Goal: Task Accomplishment & Management: Manage account settings

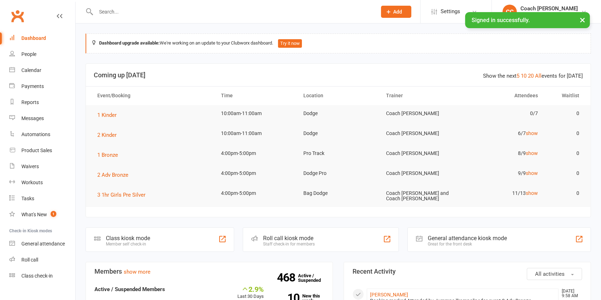
click at [114, 13] on input "text" at bounding box center [233, 12] width 278 height 10
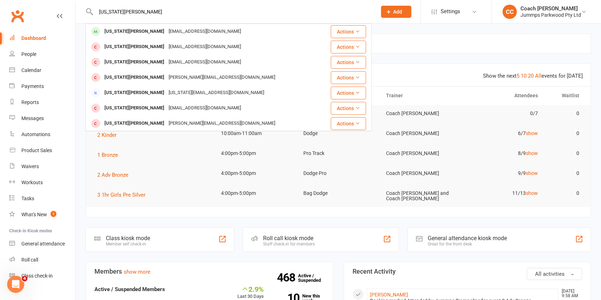
type input "georgia hyde"
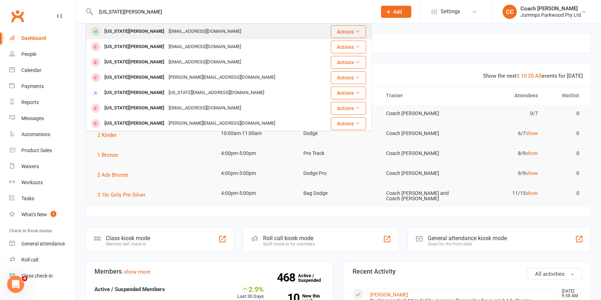
click at [167, 30] on div "erinphipps@live.com.au" at bounding box center [205, 31] width 77 height 10
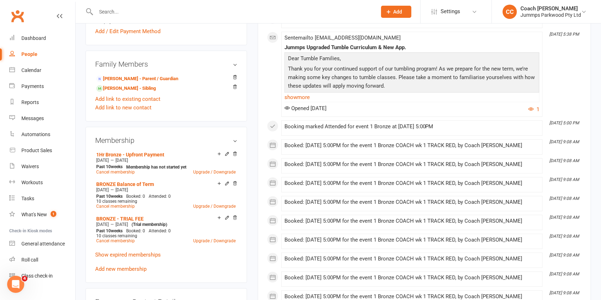
scroll to position [247, 0]
click at [235, 155] on icon at bounding box center [235, 154] width 4 height 4
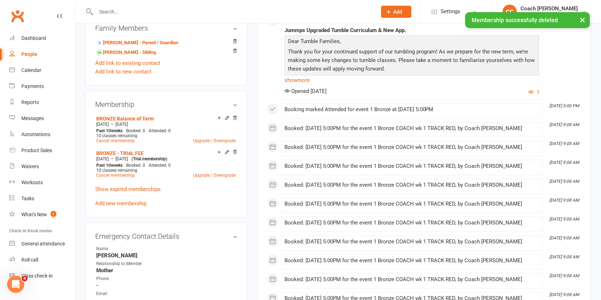
scroll to position [300, 0]
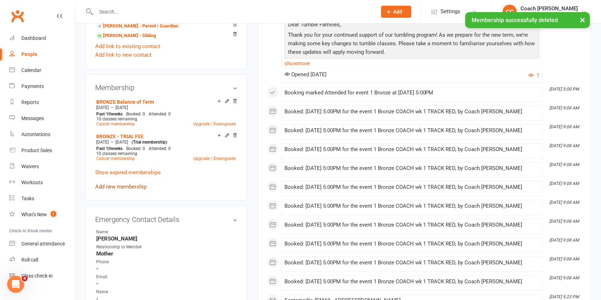
click at [130, 186] on link "Add new membership" at bounding box center [120, 187] width 51 height 6
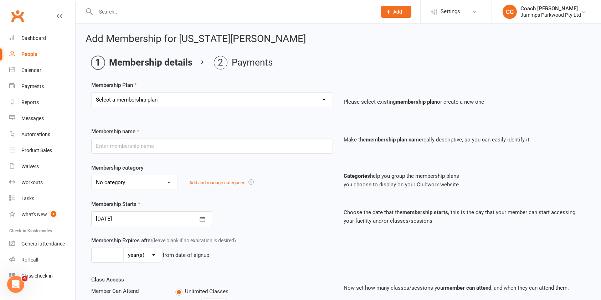
click at [282, 101] on select "Select a membership plan Create new Membership Plan Student Registration Fee - …" at bounding box center [212, 100] width 241 height 14
select select "6"
click at [92, 93] on select "Select a membership plan Create new Membership Plan Student Registration Fee - …" at bounding box center [212, 100] width 241 height 14
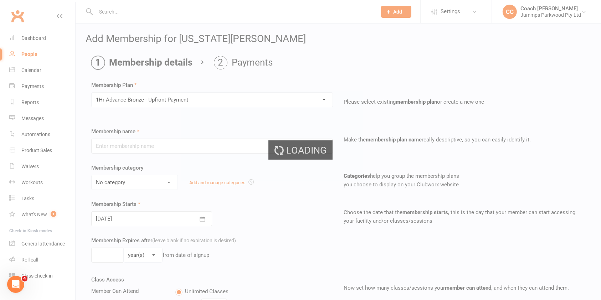
type input "1Hr Advance Bronze - Upfront Payment"
select select "10"
type input "10"
select select "1"
type input "10"
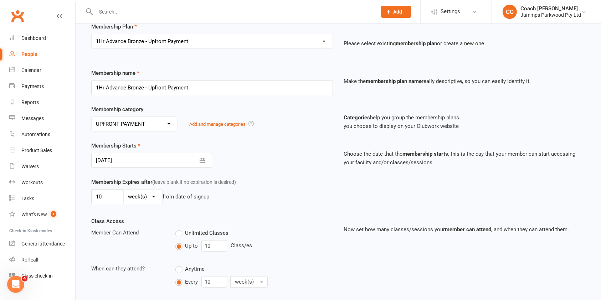
scroll to position [64, 0]
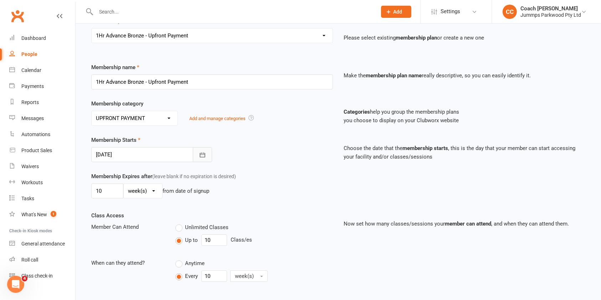
click at [203, 157] on icon "button" at bounding box center [202, 155] width 5 height 5
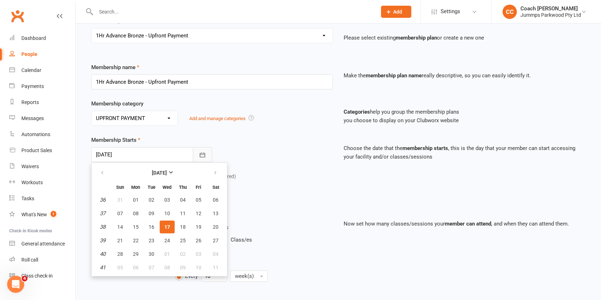
click at [214, 174] on icon "button" at bounding box center [215, 173] width 5 height 6
click at [136, 211] on span "06" at bounding box center [136, 214] width 6 height 6
type input "06 Oct 2025"
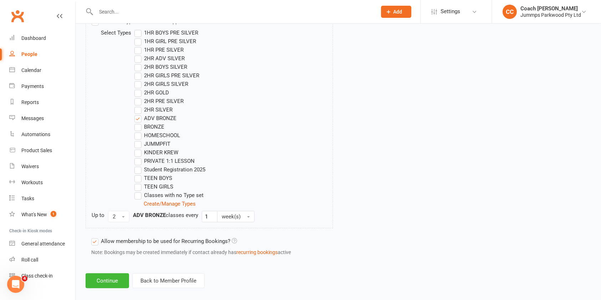
scroll to position [377, 0]
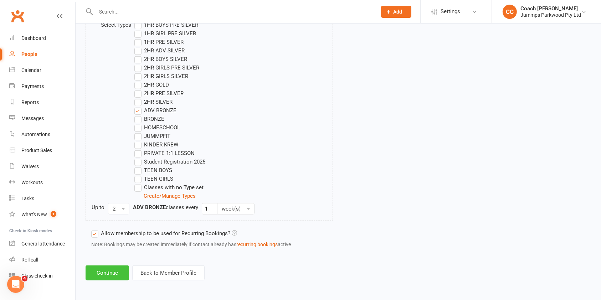
click at [108, 274] on button "Continue" at bounding box center [108, 273] width 44 height 15
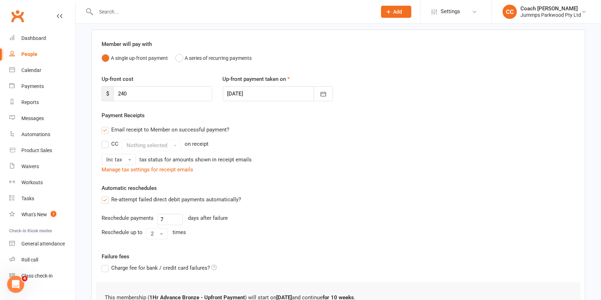
scroll to position [145, 0]
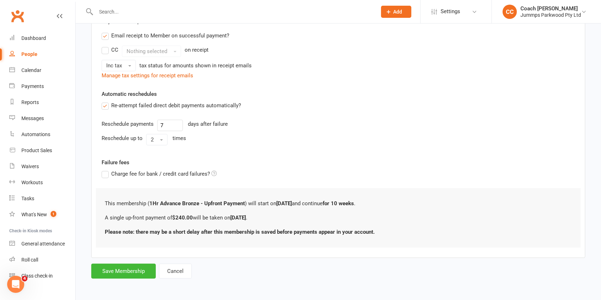
click at [125, 274] on button "Save Membership" at bounding box center [123, 271] width 65 height 15
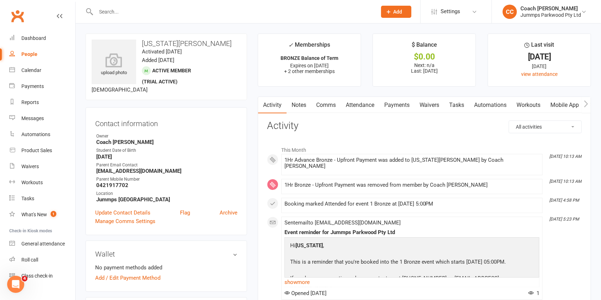
click at [359, 106] on link "Attendance" at bounding box center [360, 105] width 39 height 16
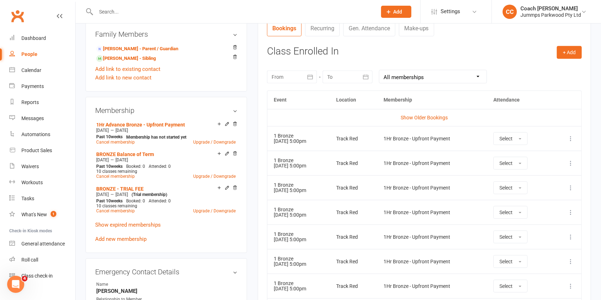
scroll to position [294, 0]
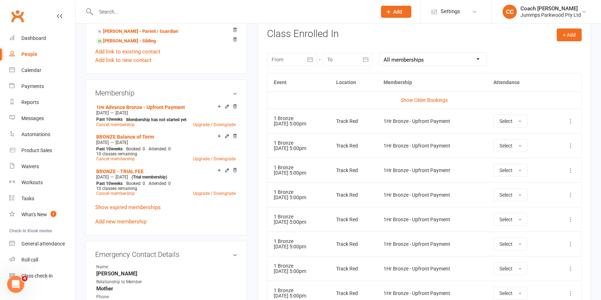
click at [574, 120] on icon at bounding box center [570, 121] width 7 height 7
click at [542, 163] on link "Remove booking" at bounding box center [539, 164] width 71 height 14
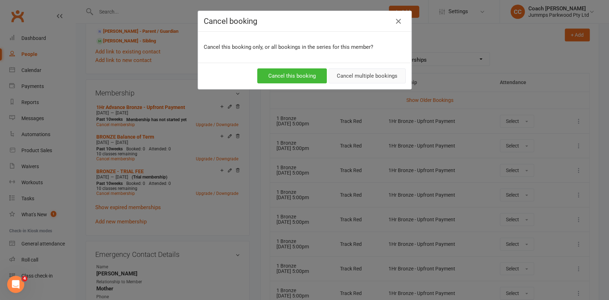
click at [355, 77] on button "Cancel multiple bookings" at bounding box center [366, 75] width 77 height 15
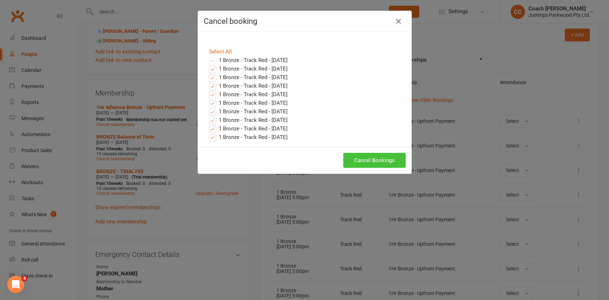
click at [382, 158] on button "Cancel Bookings" at bounding box center [374, 160] width 62 height 15
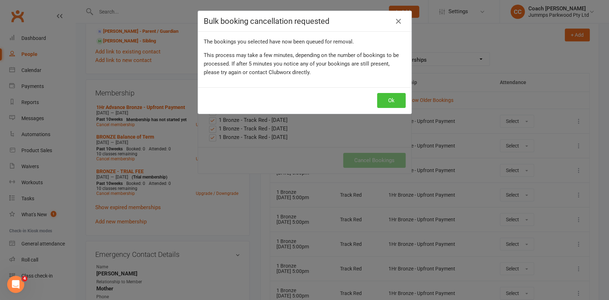
click at [387, 101] on button "Ok" at bounding box center [391, 100] width 29 height 15
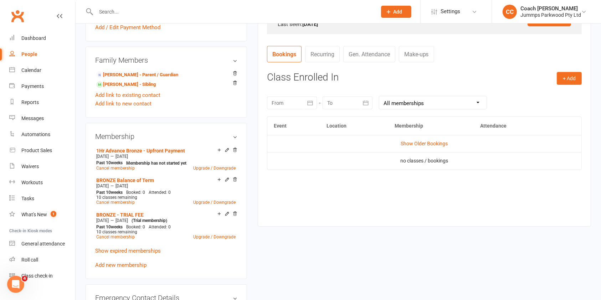
scroll to position [222, 0]
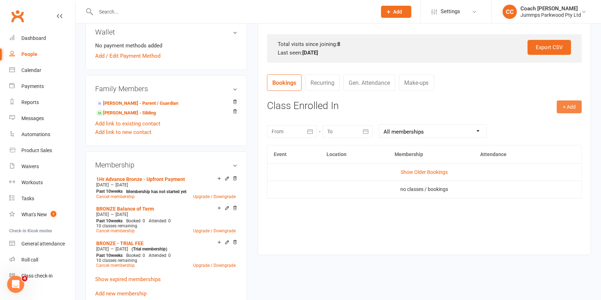
click at [568, 106] on button "+ Add" at bounding box center [569, 107] width 25 height 13
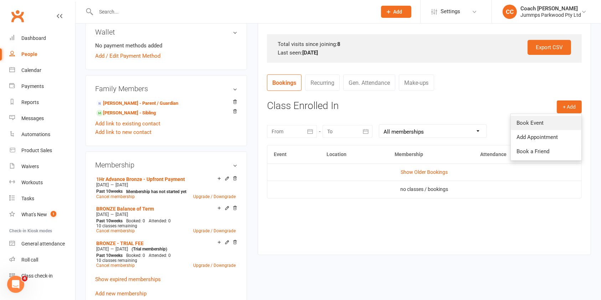
click at [542, 125] on link "Book Event" at bounding box center [546, 123] width 71 height 14
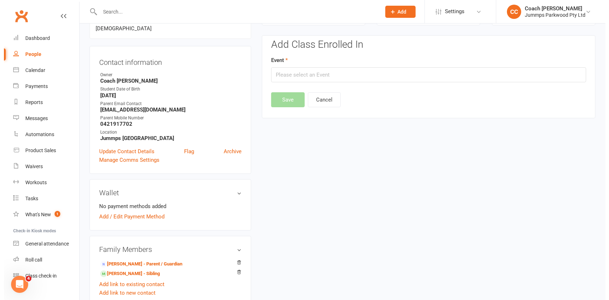
scroll to position [61, 0]
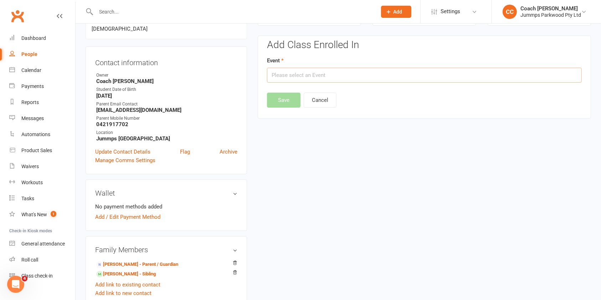
click at [390, 72] on input "text" at bounding box center [424, 75] width 315 height 15
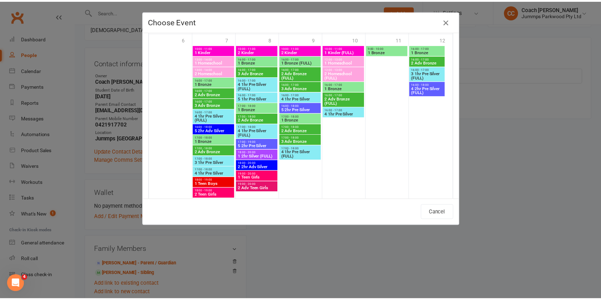
scroll to position [757, 0]
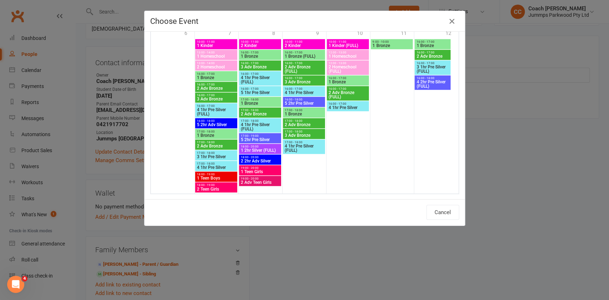
click at [220, 148] on span "2 Adv Bronze" at bounding box center [216, 146] width 39 height 4
type input "2 Adv Bronze - Oct 7, 2025 5:00:00 PM"
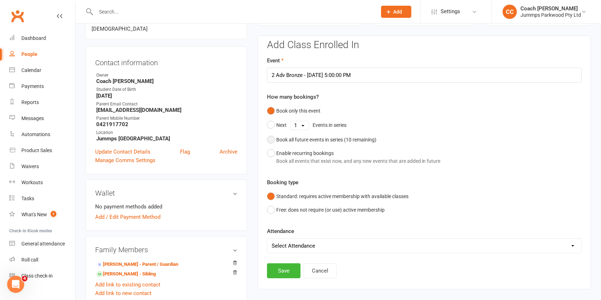
click at [296, 138] on div "Book all future events in series ( 10 remaining)" at bounding box center [326, 140] width 100 height 8
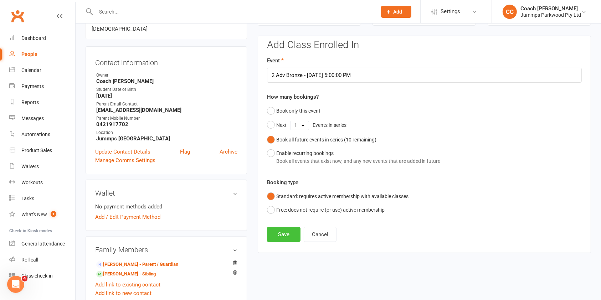
click at [285, 236] on button "Save" at bounding box center [284, 234] width 34 height 15
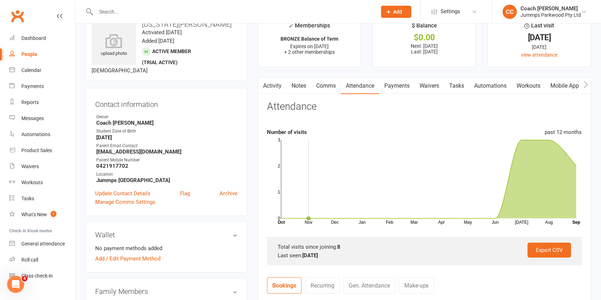
scroll to position [0, 0]
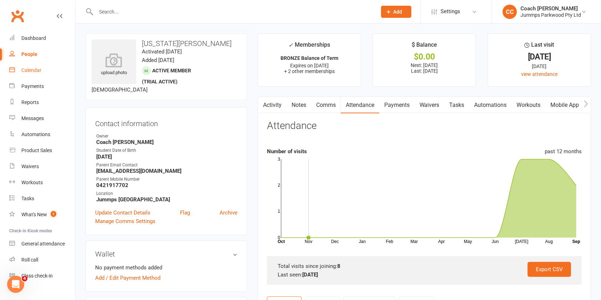
click at [45, 71] on link "Calendar" at bounding box center [42, 70] width 66 height 16
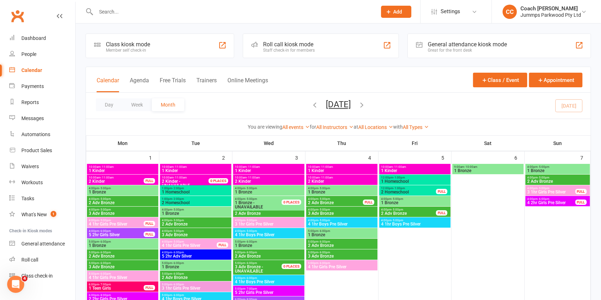
click at [366, 109] on icon "button" at bounding box center [362, 105] width 8 height 8
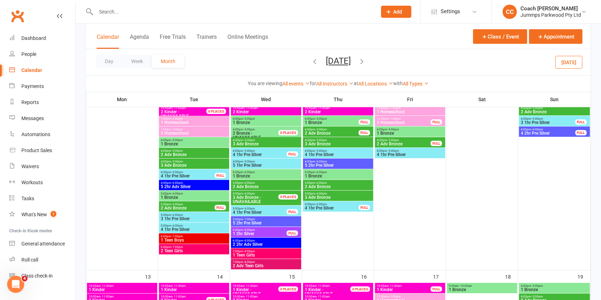
scroll to position [130, 0]
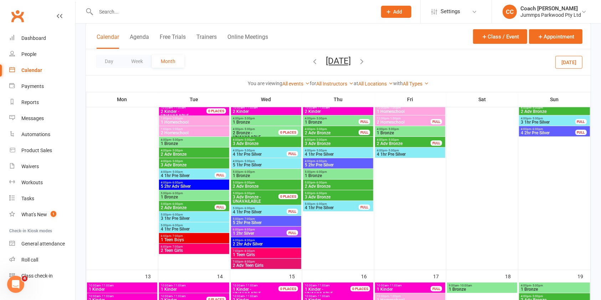
click at [285, 218] on span "5:00pm - 7:00pm" at bounding box center [266, 219] width 67 height 3
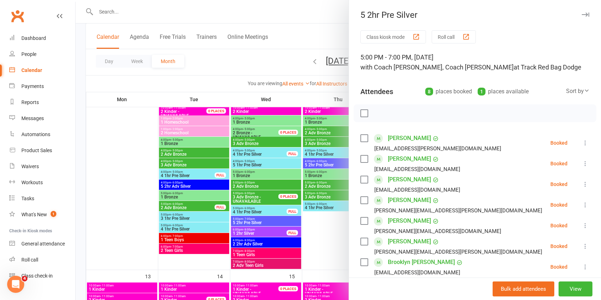
click at [300, 228] on div at bounding box center [339, 150] width 526 height 300
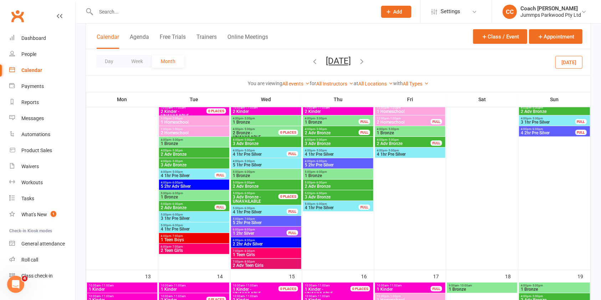
click at [359, 165] on span "5 2hr Pre Silver" at bounding box center [338, 165] width 67 height 4
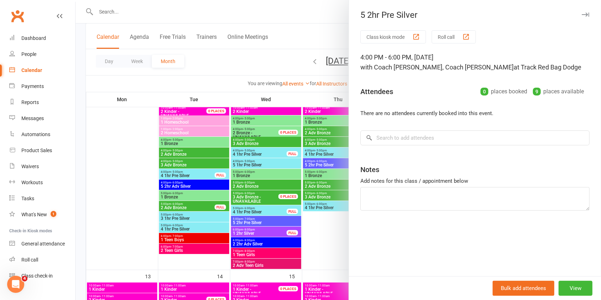
click at [316, 234] on div at bounding box center [339, 150] width 526 height 300
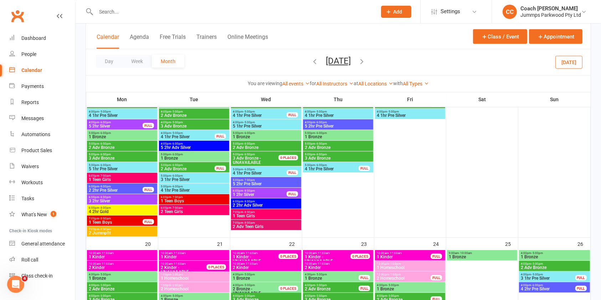
scroll to position [358, 0]
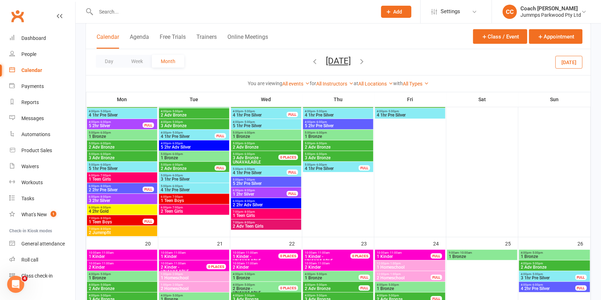
click at [291, 183] on span "5 2hr Pre Silver" at bounding box center [266, 184] width 67 height 4
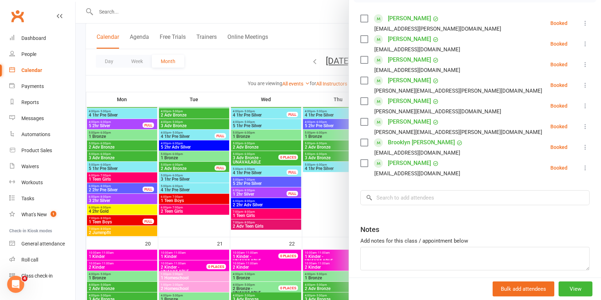
scroll to position [121, 0]
click at [328, 214] on div at bounding box center [339, 150] width 526 height 300
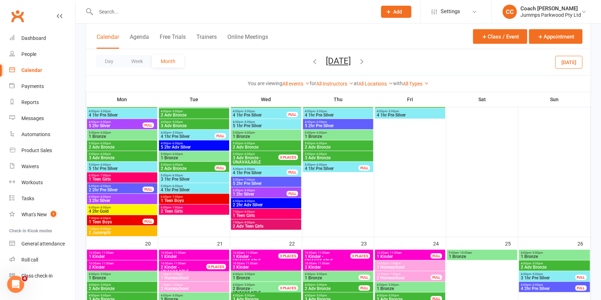
click at [266, 198] on div "6:00pm - 8:00pm 2 2hr Adv Silver" at bounding box center [266, 203] width 70 height 10
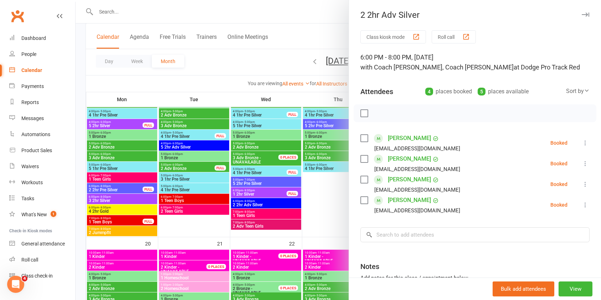
click at [274, 196] on div at bounding box center [339, 150] width 526 height 300
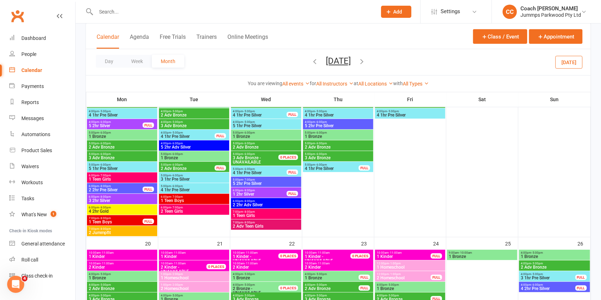
click at [283, 194] on span "1 2hr Silver" at bounding box center [260, 194] width 55 height 4
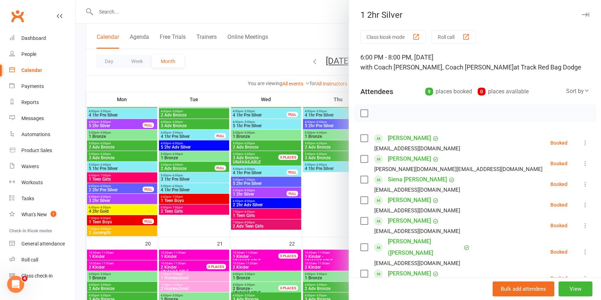
click at [277, 189] on div at bounding box center [339, 150] width 526 height 300
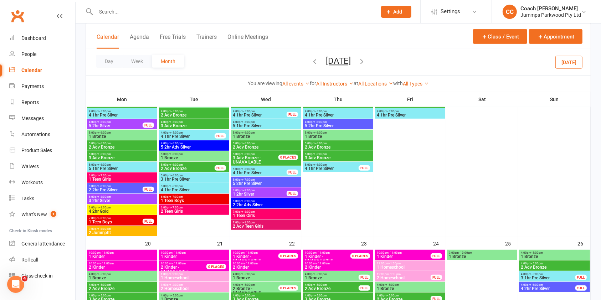
click at [284, 184] on span "5 2hr Pre Silver" at bounding box center [266, 184] width 67 height 4
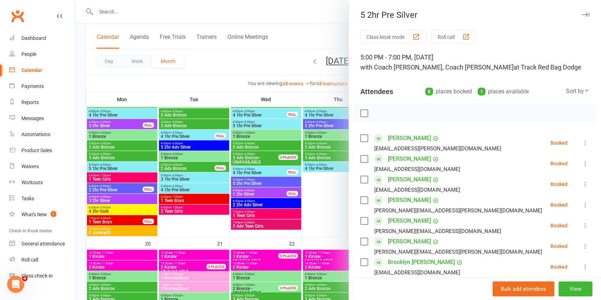
click at [302, 163] on div at bounding box center [339, 150] width 526 height 300
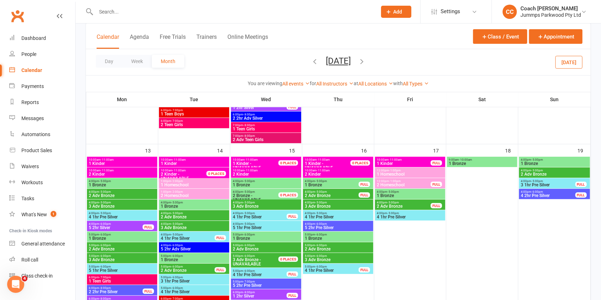
scroll to position [274, 0]
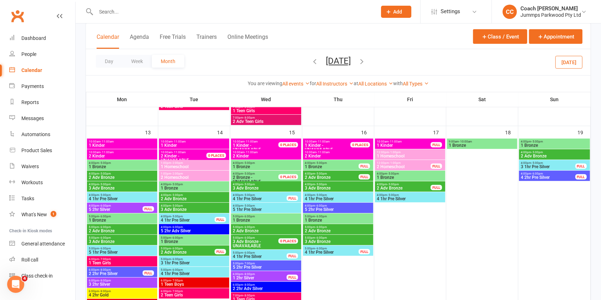
click at [142, 167] on span "1 Bronze" at bounding box center [121, 167] width 67 height 4
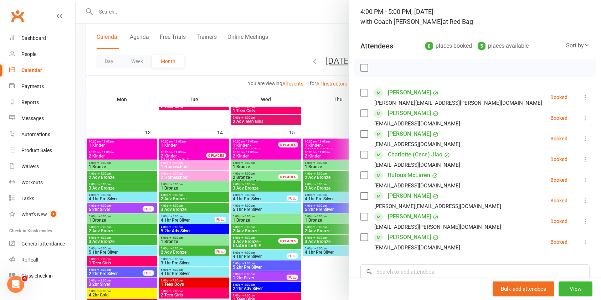
scroll to position [46, 0]
click at [137, 181] on div at bounding box center [339, 150] width 526 height 300
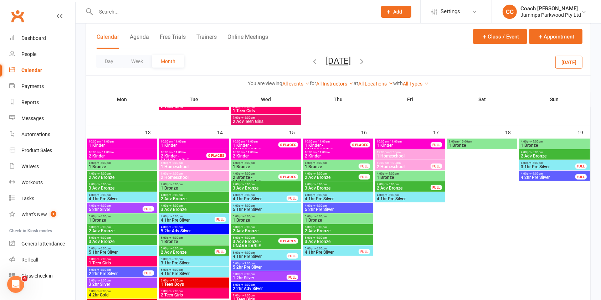
click at [143, 178] on span "2 Adv Bronze" at bounding box center [121, 177] width 67 height 4
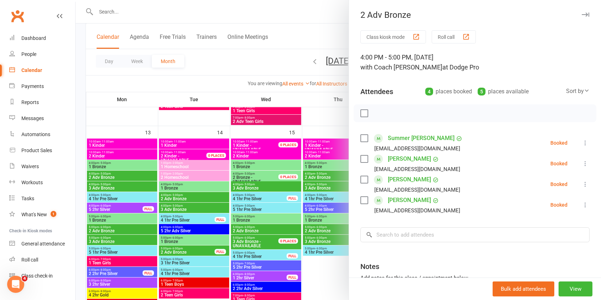
click at [139, 187] on div at bounding box center [339, 150] width 526 height 300
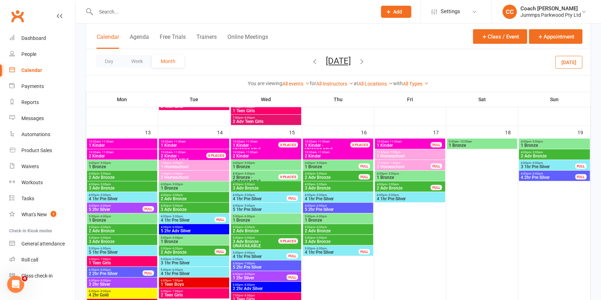
click at [140, 188] on span "3 Adv Bronze" at bounding box center [121, 188] width 67 height 4
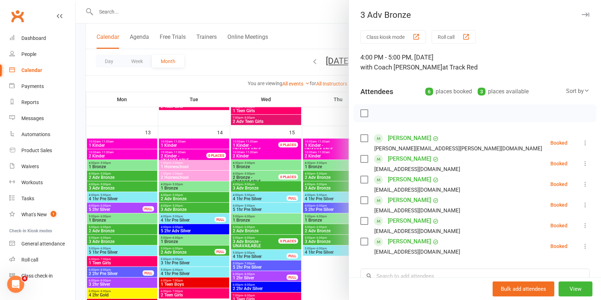
click at [198, 187] on div at bounding box center [339, 150] width 526 height 300
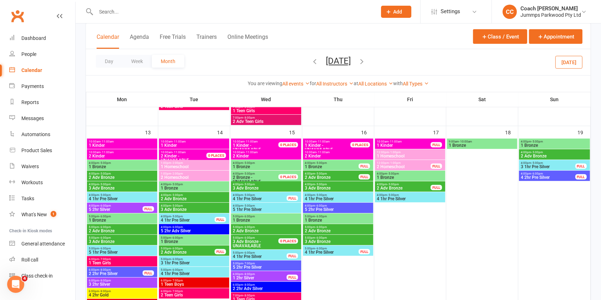
click at [200, 189] on span "1 Bronze" at bounding box center [193, 188] width 67 height 4
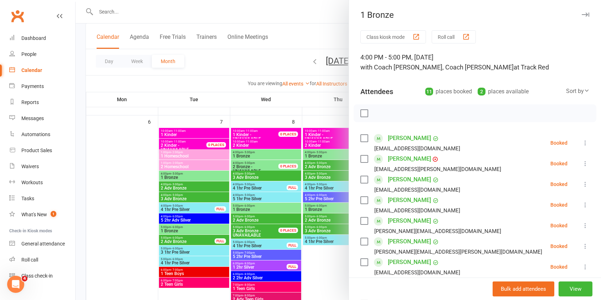
scroll to position [115, 0]
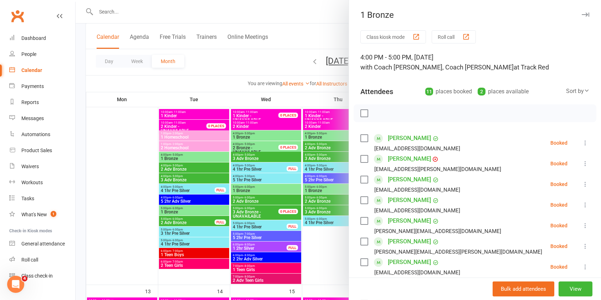
click at [207, 162] on div at bounding box center [339, 150] width 526 height 300
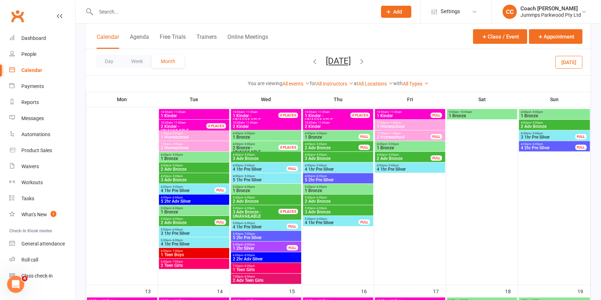
click at [214, 160] on span "1 Bronze" at bounding box center [193, 159] width 67 height 4
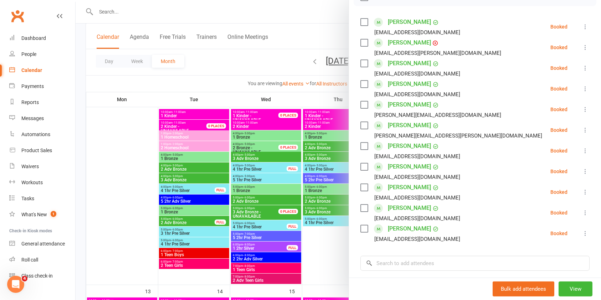
scroll to position [118, 0]
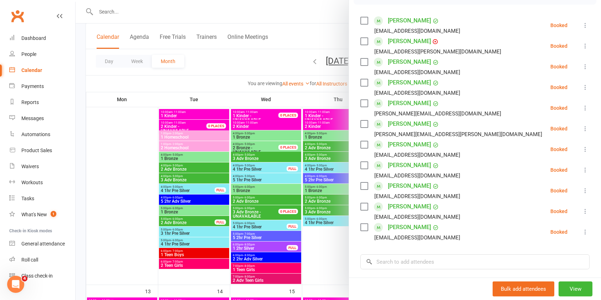
click at [280, 200] on div at bounding box center [339, 150] width 526 height 300
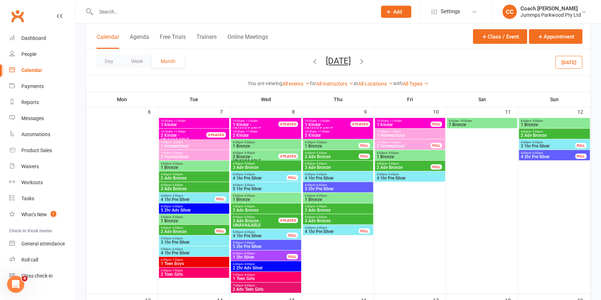
scroll to position [108, 0]
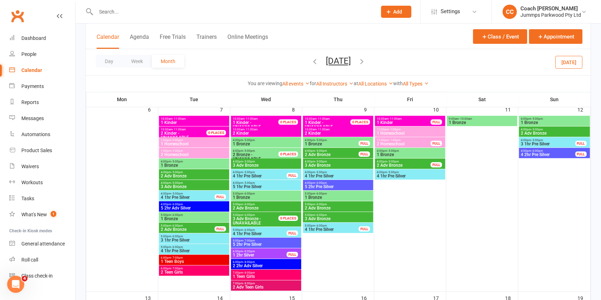
click at [191, 167] on span "1 Bronze" at bounding box center [193, 165] width 67 height 4
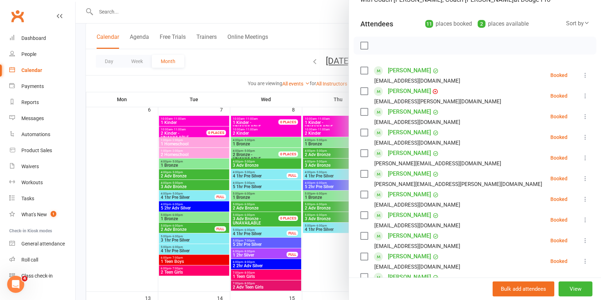
scroll to position [67, 0]
click at [298, 233] on div at bounding box center [339, 150] width 526 height 300
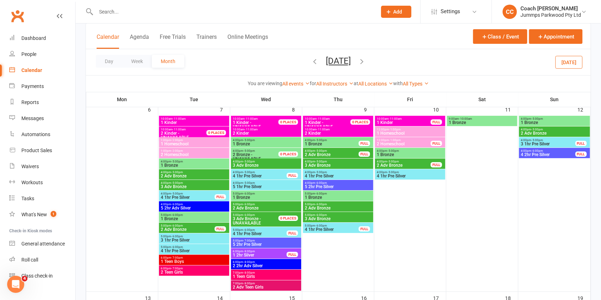
click at [192, 176] on span "2 Adv Bronze" at bounding box center [193, 176] width 67 height 4
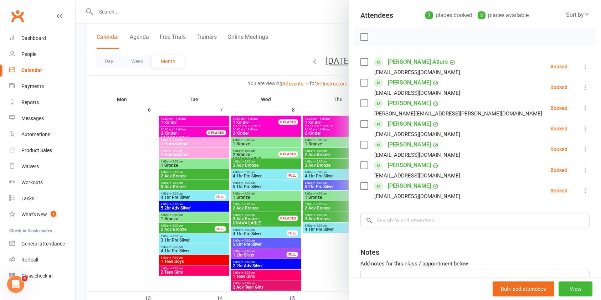
scroll to position [76, 0]
click at [192, 168] on div at bounding box center [339, 150] width 526 height 300
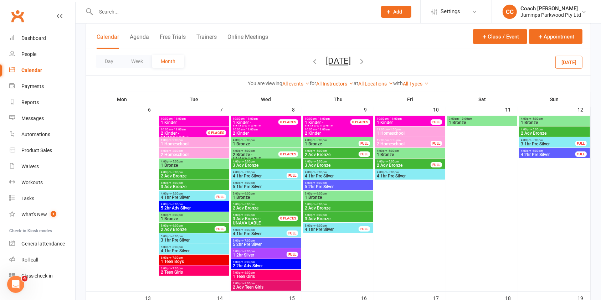
click at [208, 165] on span "1 Bronze" at bounding box center [193, 165] width 67 height 4
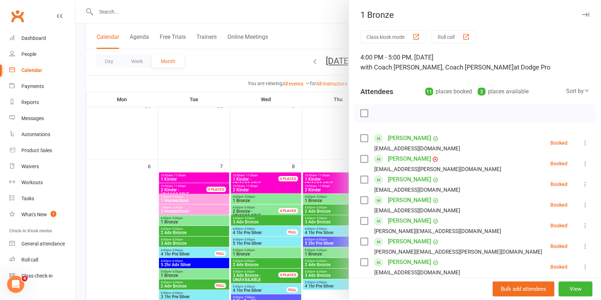
scroll to position [52, 0]
click at [205, 170] on div at bounding box center [339, 150] width 526 height 300
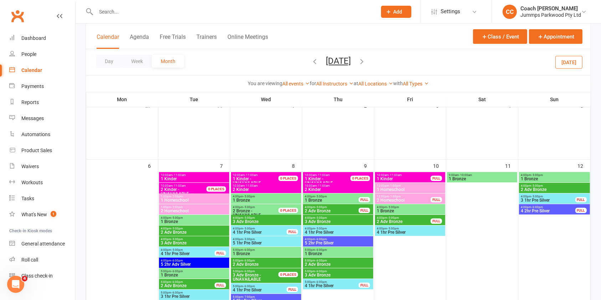
click at [114, 15] on input "text" at bounding box center [233, 12] width 278 height 10
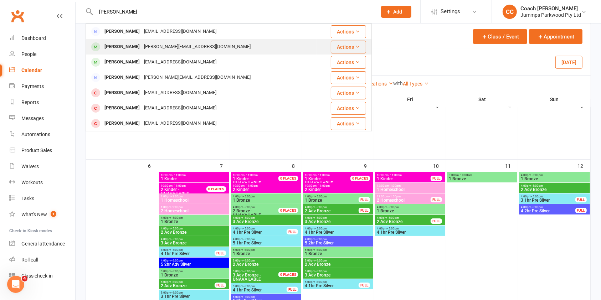
type input "riley fraser"
click at [126, 45] on div "Riley Frazer" at bounding box center [122, 47] width 40 height 10
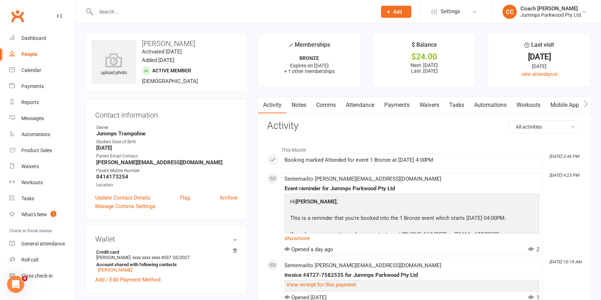
click at [113, 13] on input "text" at bounding box center [233, 12] width 278 height 10
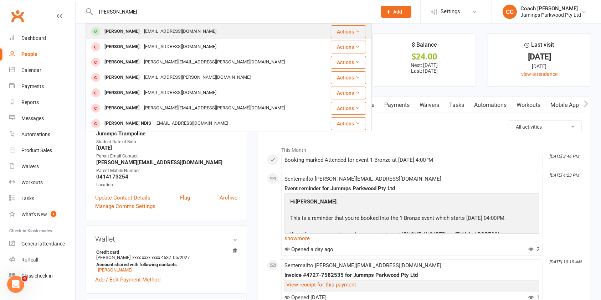
type input "joel"
click at [114, 31] on div "[PERSON_NAME]" at bounding box center [122, 31] width 40 height 10
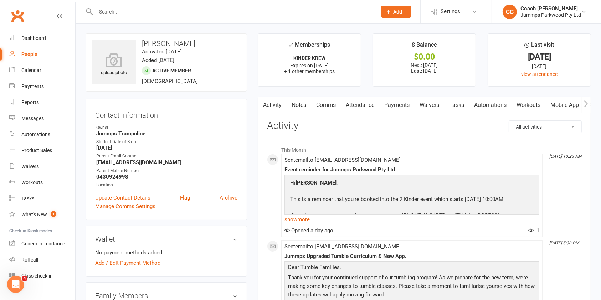
click at [402, 106] on link "Payments" at bounding box center [396, 105] width 35 height 16
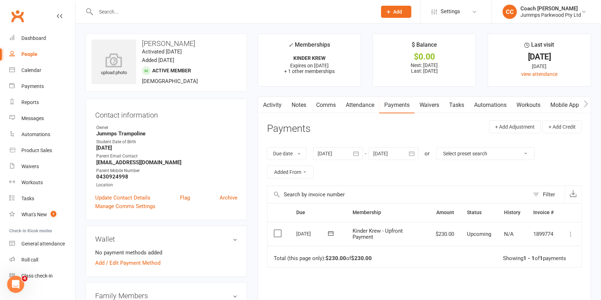
click at [254, 92] on main "✓ Memberships KINDER KREW Expires on 21st September, 2025 + 1 other memberships…" at bounding box center [424, 206] width 344 height 345
click at [116, 10] on input "text" at bounding box center [233, 12] width 278 height 10
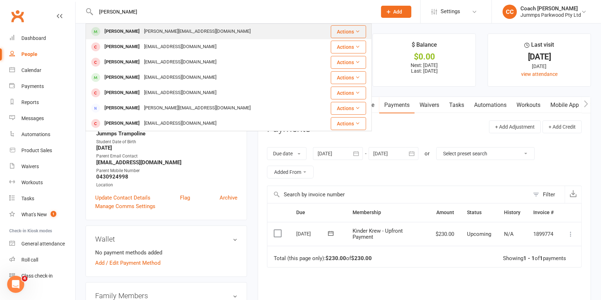
type input "riley fraz"
click at [107, 32] on div "Riley Frazer" at bounding box center [122, 31] width 40 height 10
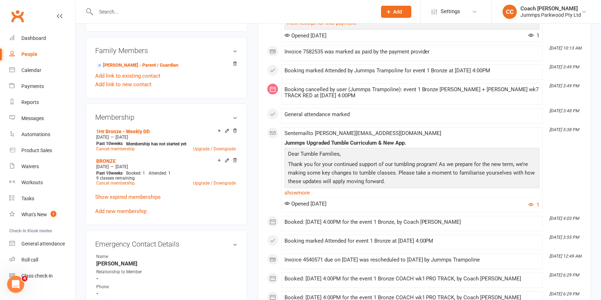
scroll to position [266, 0]
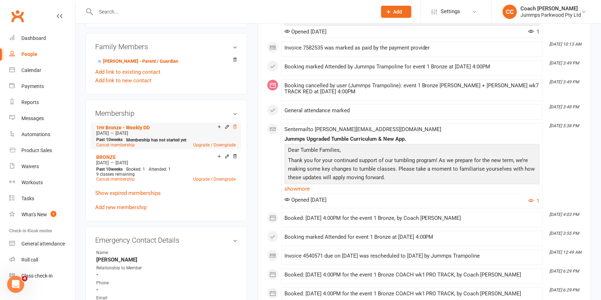
click at [235, 127] on icon at bounding box center [235, 126] width 5 height 5
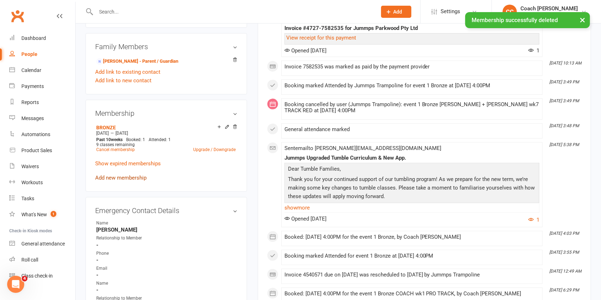
click at [135, 179] on link "Add new membership" at bounding box center [120, 178] width 51 height 6
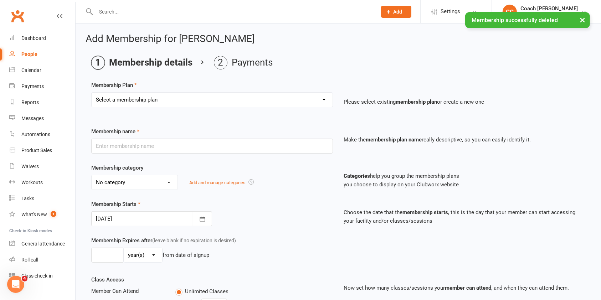
click at [248, 100] on select "Select a membership plan Create new Membership Plan Student Registration Fee - …" at bounding box center [212, 100] width 241 height 14
select select "7"
click at [92, 93] on select "Select a membership plan Create new Membership Plan Student Registration Fee - …" at bounding box center [212, 100] width 241 height 14
type input "1Hr Advance Bronze - Weekly DD"
select select "12"
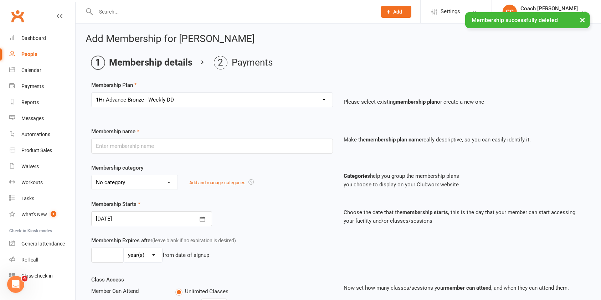
type input "10"
select select "1"
type input "10"
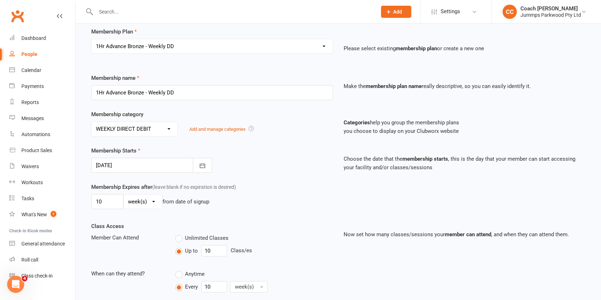
scroll to position [68, 0]
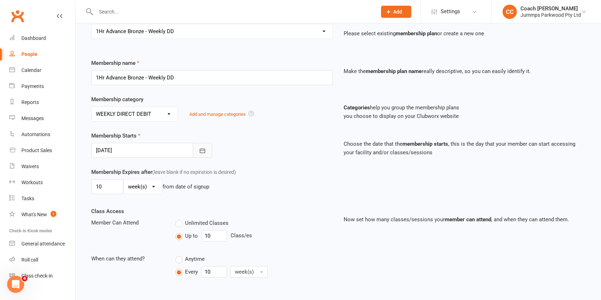
click at [200, 150] on icon "button" at bounding box center [202, 150] width 7 height 7
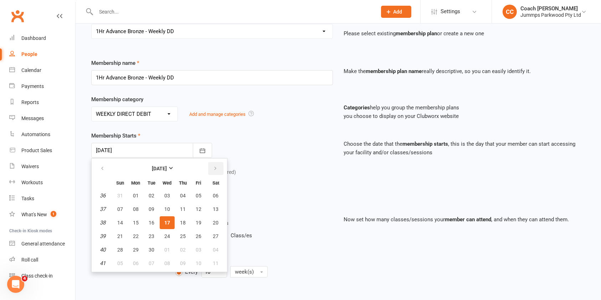
click at [215, 171] on button "button" at bounding box center [215, 168] width 15 height 13
click at [134, 209] on span "06" at bounding box center [136, 209] width 6 height 6
type input "06 Oct 2025"
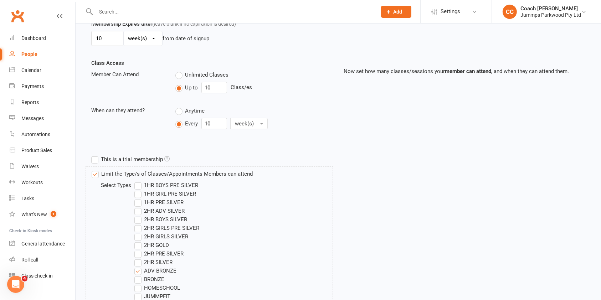
scroll to position [377, 0]
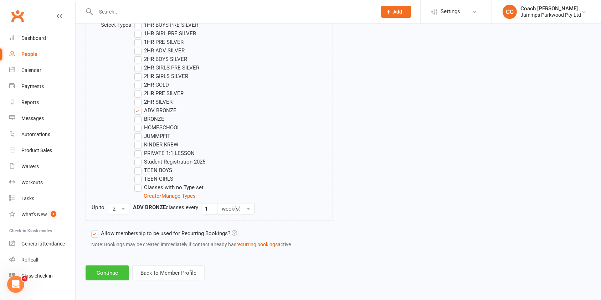
click at [110, 274] on button "Continue" at bounding box center [108, 273] width 44 height 15
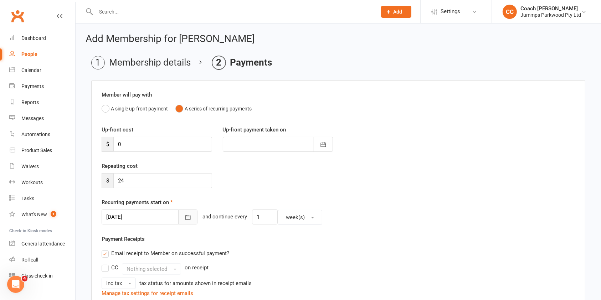
click at [184, 217] on icon "button" at bounding box center [187, 217] width 7 height 7
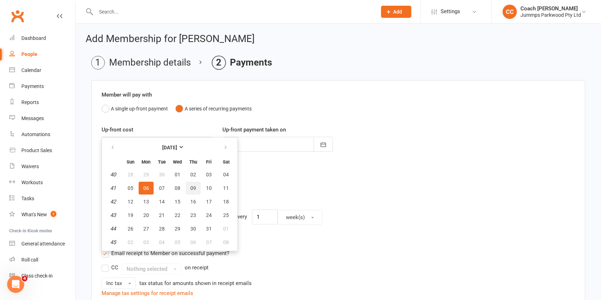
click at [195, 188] on span "09" at bounding box center [193, 188] width 6 height 6
type input "09 Oct 2025"
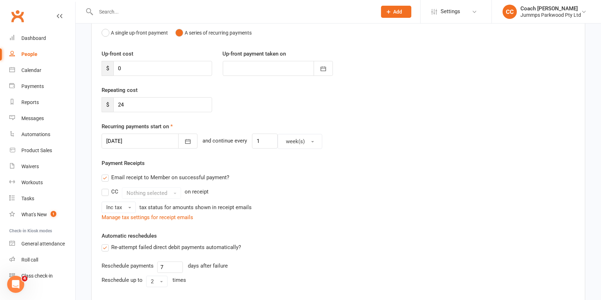
scroll to position [218, 0]
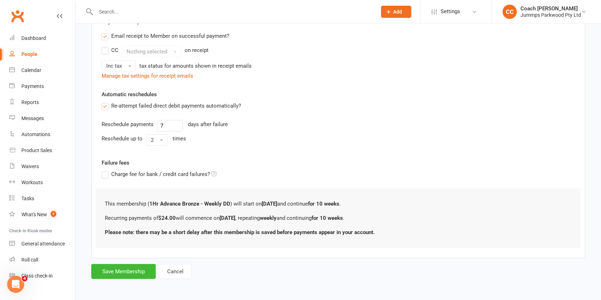
click at [129, 273] on button "Save Membership" at bounding box center [123, 271] width 65 height 15
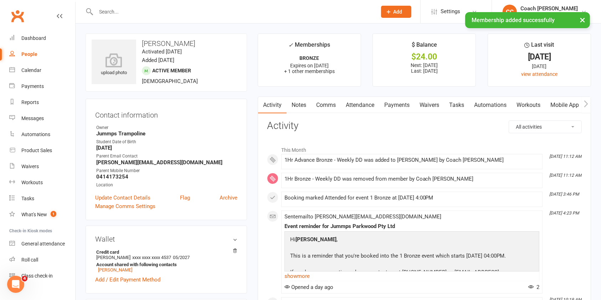
click at [367, 106] on link "Attendance" at bounding box center [360, 105] width 39 height 16
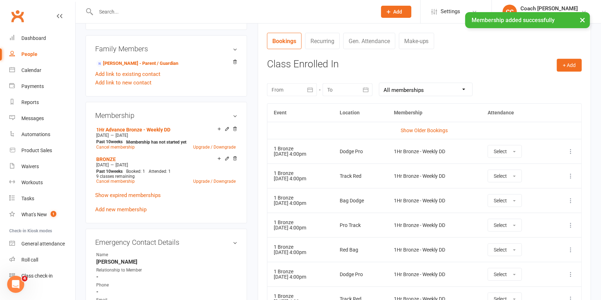
scroll to position [296, 0]
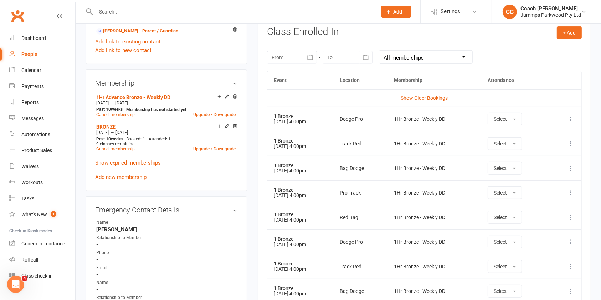
click at [573, 118] on icon at bounding box center [570, 119] width 7 height 7
click at [536, 164] on link "Remove booking" at bounding box center [539, 161] width 71 height 14
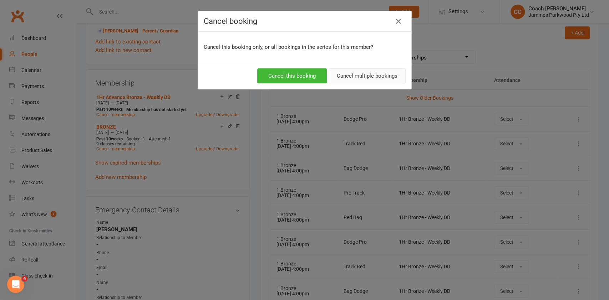
click at [385, 73] on button "Cancel multiple bookings" at bounding box center [366, 75] width 77 height 15
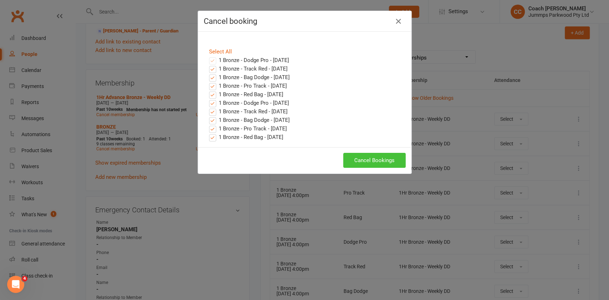
click at [363, 163] on button "Cancel Bookings" at bounding box center [374, 160] width 62 height 15
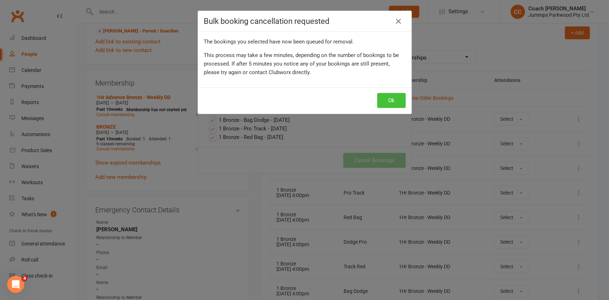
click at [388, 104] on button "Ok" at bounding box center [391, 100] width 29 height 15
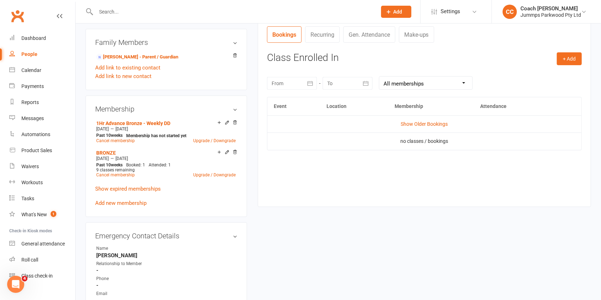
scroll to position [254, 0]
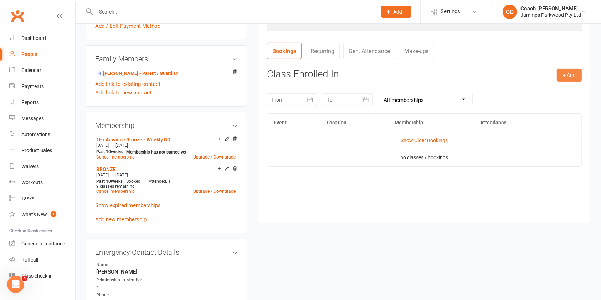
click at [568, 76] on button "+ Add" at bounding box center [569, 75] width 25 height 13
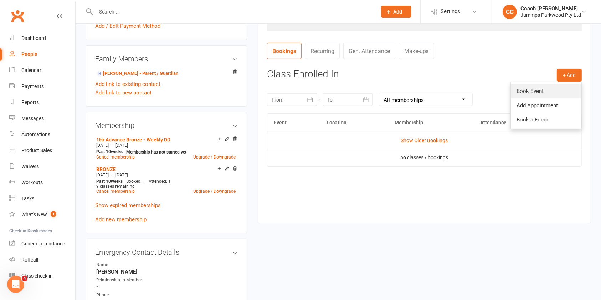
click at [535, 92] on link "Book Event" at bounding box center [546, 91] width 71 height 14
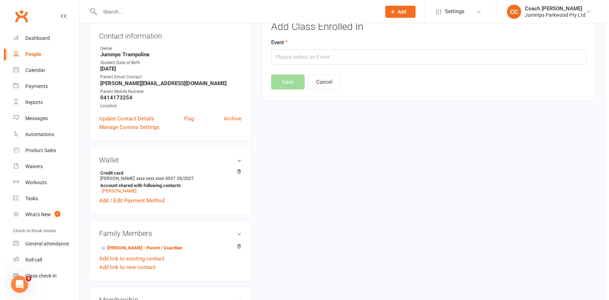
scroll to position [61, 0]
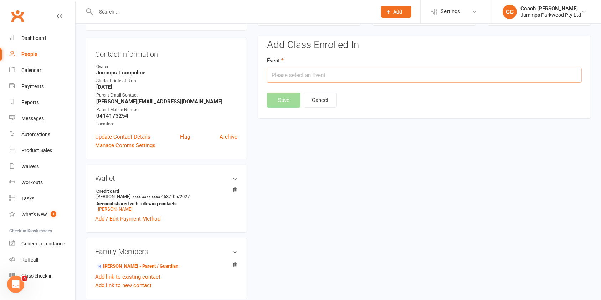
click at [408, 74] on input "text" at bounding box center [424, 75] width 315 height 15
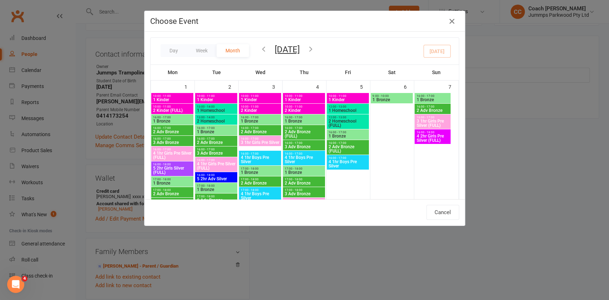
click at [315, 47] on icon "button" at bounding box center [311, 49] width 8 height 8
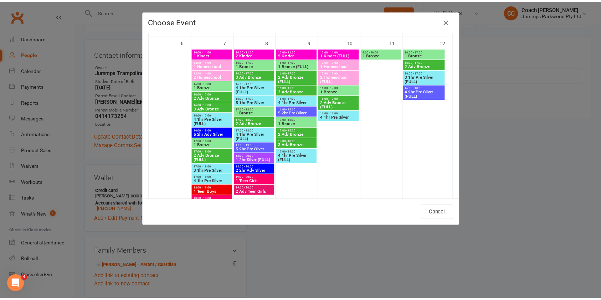
scroll to position [80, 0]
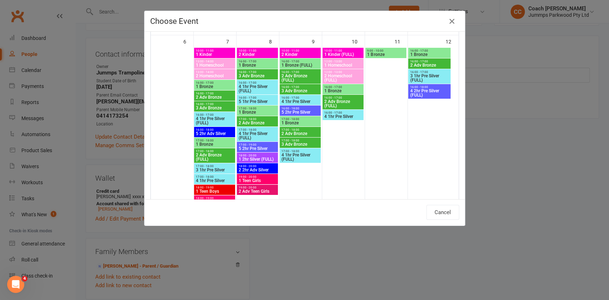
click at [217, 97] on span "2 Adv Bronze" at bounding box center [214, 97] width 38 height 4
type input "2 Adv Bronze - Oct 7, 2025 4:00:00 PM"
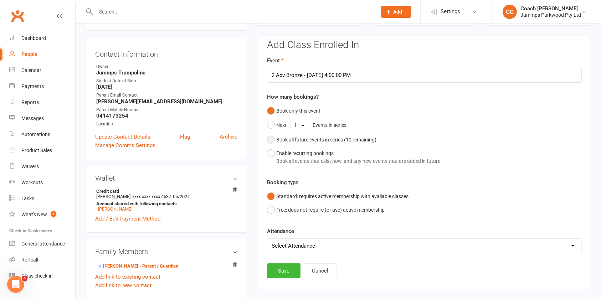
click at [353, 142] on div "Book all future events in series ( 10 remaining)" at bounding box center [326, 140] width 100 height 8
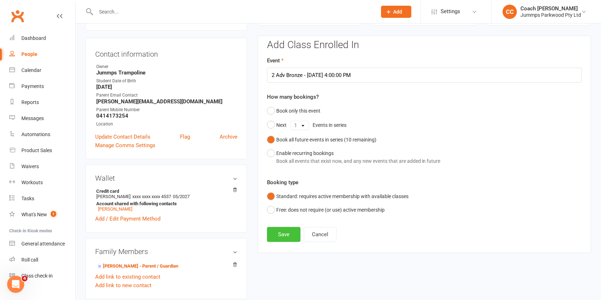
click at [288, 231] on button "Save" at bounding box center [284, 234] width 34 height 15
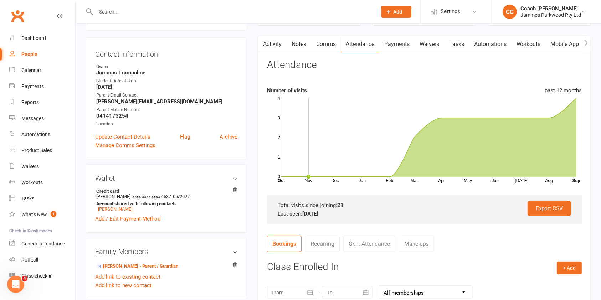
click at [197, 11] on input "text" at bounding box center [233, 12] width 278 height 10
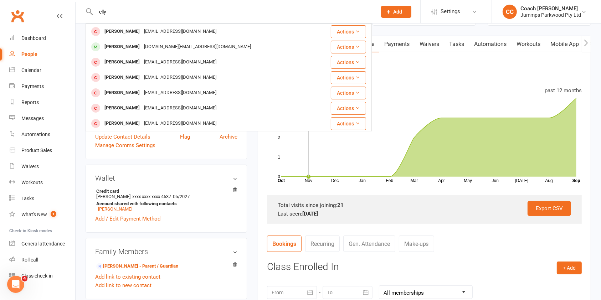
type input "elly"
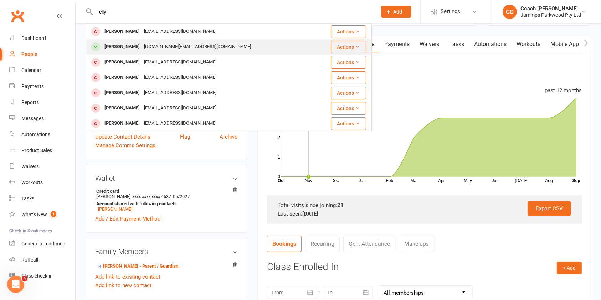
click at [121, 47] on div "Elly Robinson" at bounding box center [122, 47] width 40 height 10
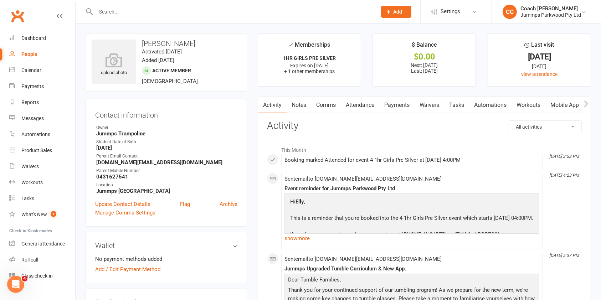
click at [106, 11] on input "text" at bounding box center [233, 12] width 278 height 10
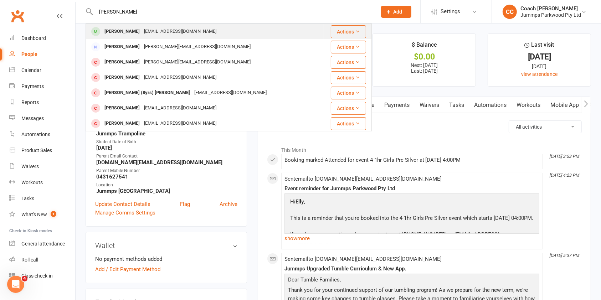
type input "emily tr"
click at [149, 30] on div "nathalieemma@gmail.com" at bounding box center [180, 31] width 77 height 10
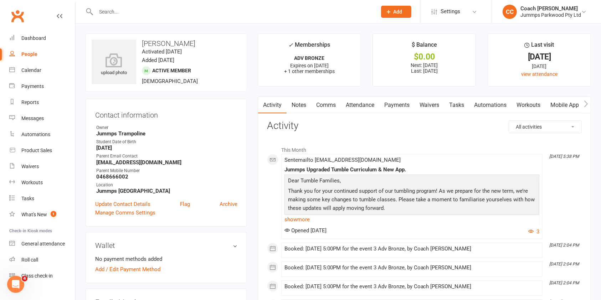
click at [365, 108] on link "Attendance" at bounding box center [360, 105] width 39 height 16
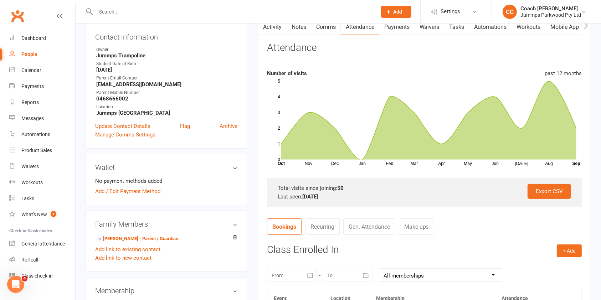
scroll to position [77, 0]
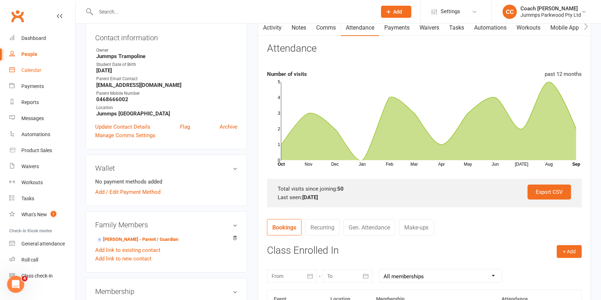
click at [34, 70] on div "Calendar" at bounding box center [31, 70] width 20 height 6
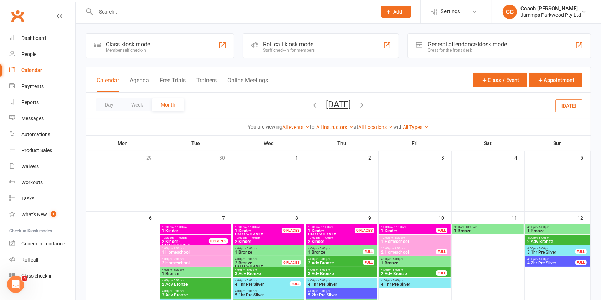
click at [366, 107] on icon "button" at bounding box center [362, 105] width 8 height 8
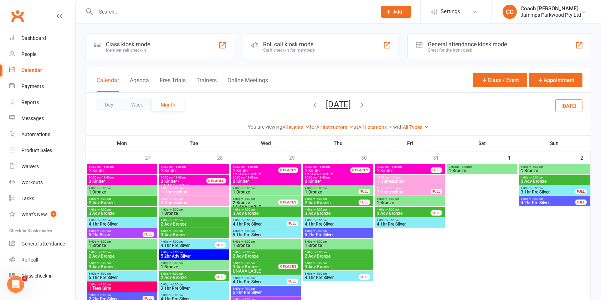
click at [311, 106] on icon "button" at bounding box center [315, 105] width 8 height 8
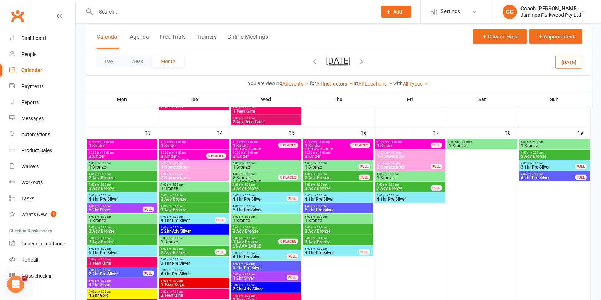
scroll to position [275, 0]
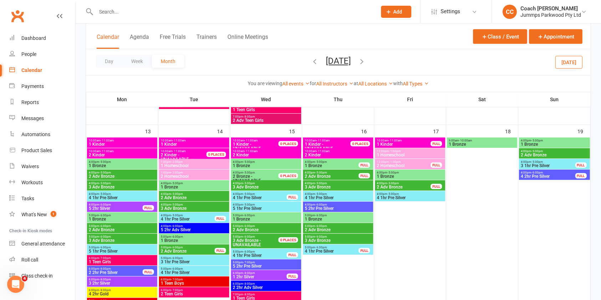
click at [124, 252] on span "5 1hr Pre Silver" at bounding box center [121, 251] width 67 height 4
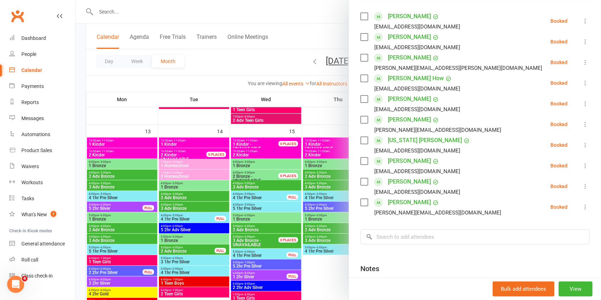
scroll to position [122, 0]
click at [297, 239] on div at bounding box center [339, 150] width 526 height 300
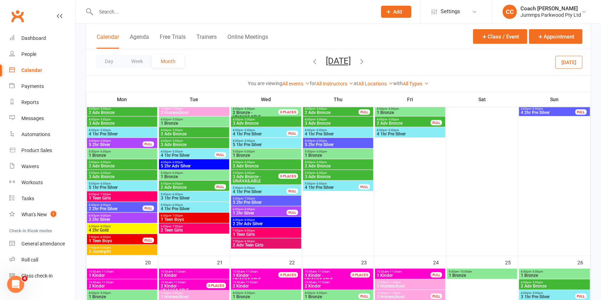
scroll to position [337, 0]
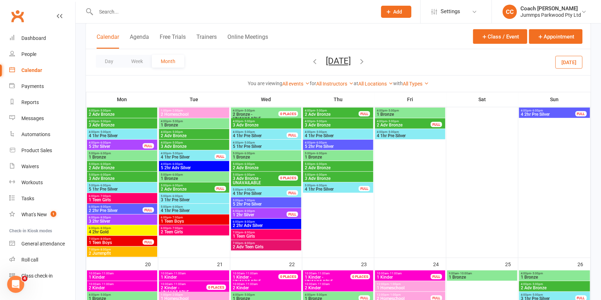
click at [108, 187] on span "5 1hr Pre Silver" at bounding box center [121, 189] width 67 height 4
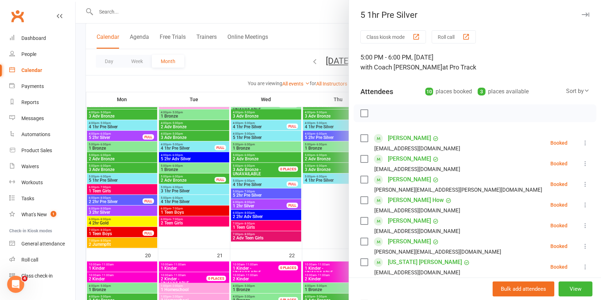
scroll to position [353, 0]
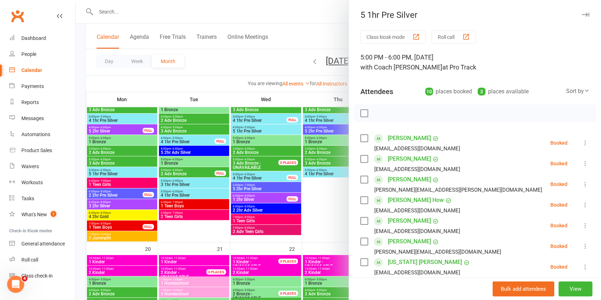
click at [217, 223] on div at bounding box center [339, 150] width 526 height 300
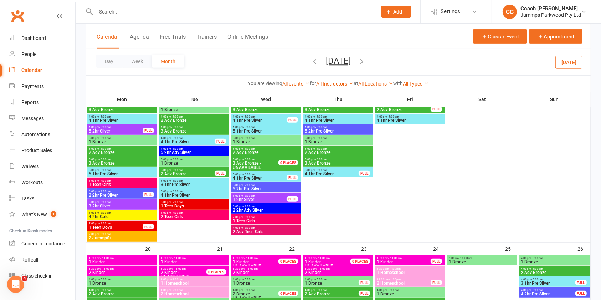
click at [120, 170] on span "5:00pm - 6:00pm" at bounding box center [121, 170] width 67 height 3
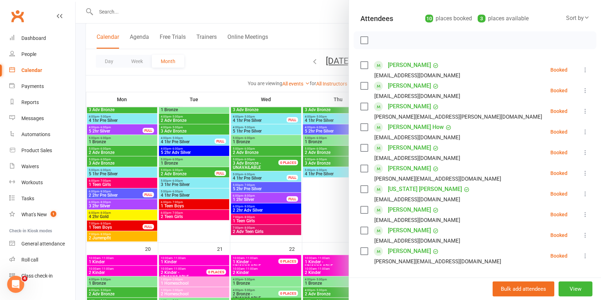
scroll to position [73, 0]
click at [190, 10] on div at bounding box center [339, 150] width 526 height 300
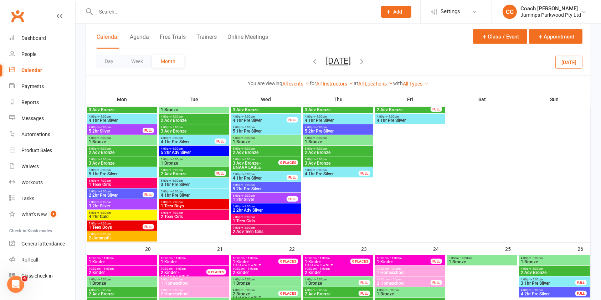
click at [140, 12] on input "text" at bounding box center [233, 12] width 278 height 10
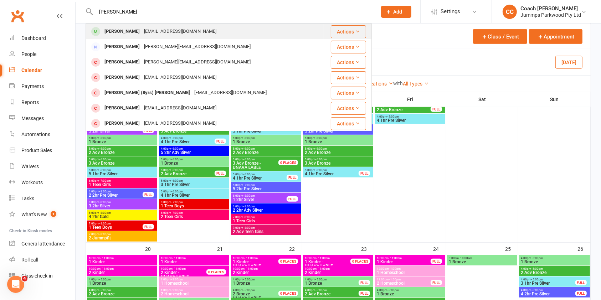
type input "emily tr"
click at [154, 29] on div "nathalieemma@gmail.com" at bounding box center [180, 31] width 77 height 10
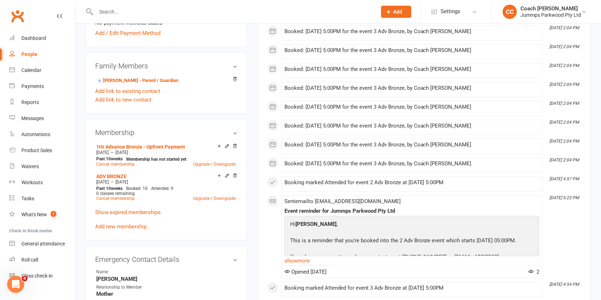
scroll to position [237, 0]
click at [235, 145] on icon at bounding box center [235, 145] width 5 height 5
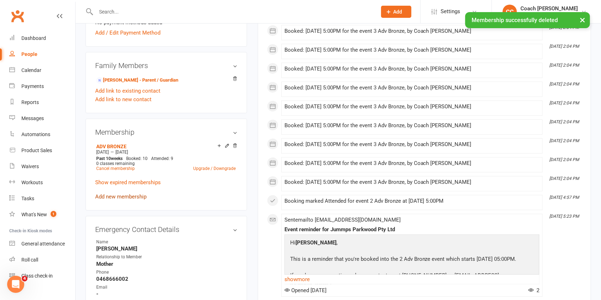
click at [132, 196] on link "Add new membership" at bounding box center [120, 197] width 51 height 6
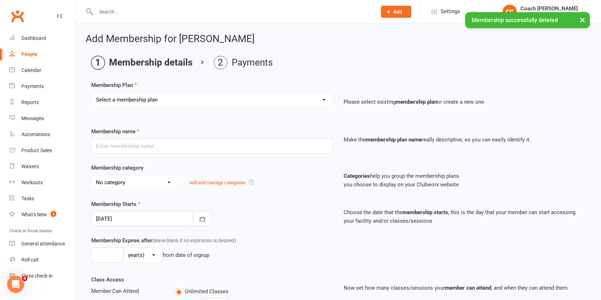
click at [311, 101] on select "Select a membership plan Create new Membership Plan Student Registration Fee - …" at bounding box center [212, 100] width 241 height 14
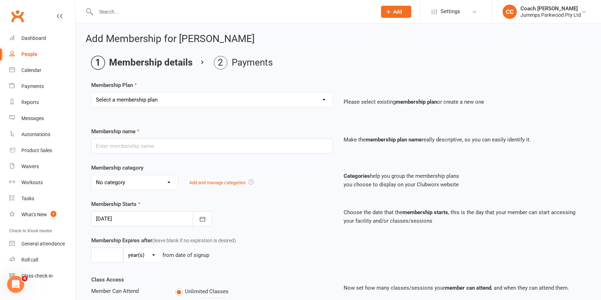
select select "8"
click at [92, 93] on select "Select a membership plan Create new Membership Plan Student Registration Fee - …" at bounding box center [212, 100] width 241 height 14
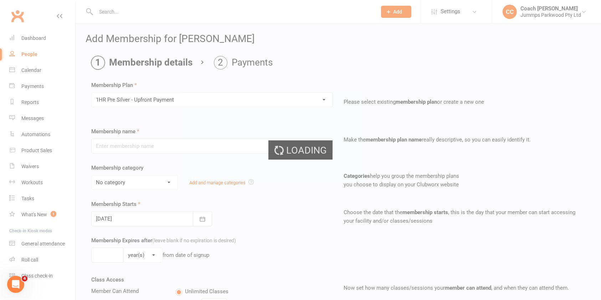
type input "1HR Pre Silver - Upfront Payment"
select select "10"
type input "10"
select select "1"
type input "10"
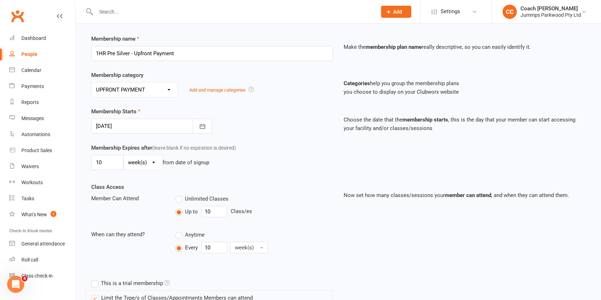
scroll to position [94, 0]
click at [203, 125] on icon "button" at bounding box center [202, 125] width 7 height 7
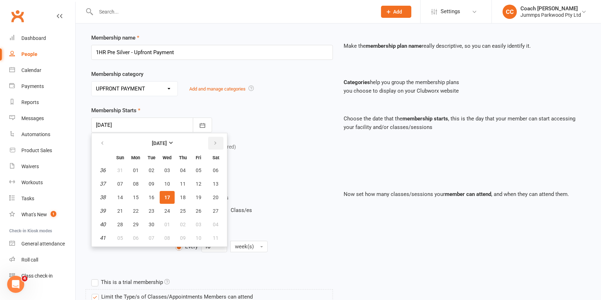
click at [214, 143] on icon "button" at bounding box center [215, 144] width 5 height 6
click at [136, 182] on span "06" at bounding box center [136, 184] width 6 height 6
type input "06 Oct 2025"
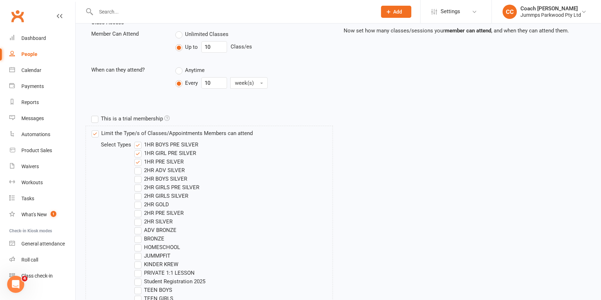
scroll to position [406, 0]
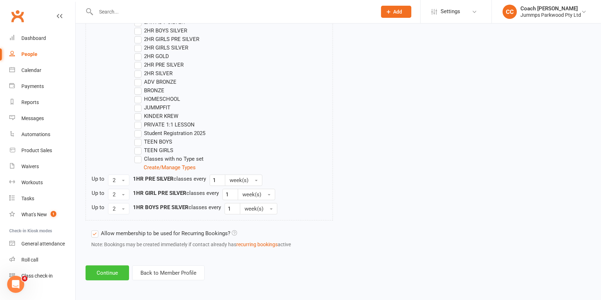
click at [112, 274] on button "Continue" at bounding box center [108, 273] width 44 height 15
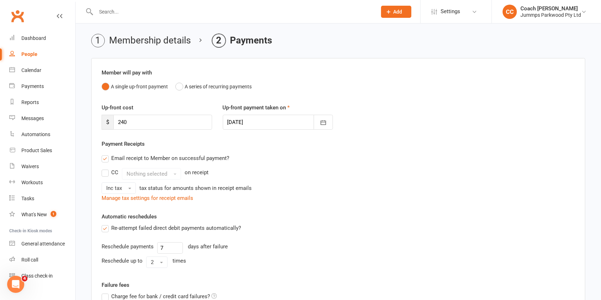
scroll to position [22, 0]
click at [323, 122] on icon "button" at bounding box center [323, 122] width 7 height 7
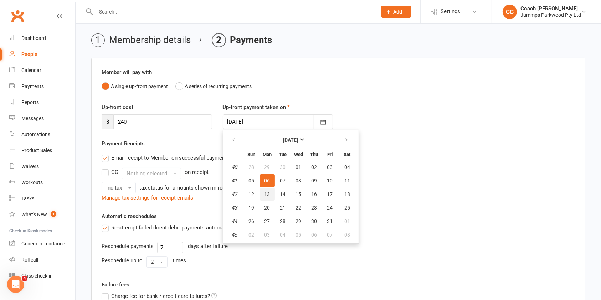
click at [268, 194] on span "13" at bounding box center [268, 195] width 6 height 6
type input "13 Oct 2025"
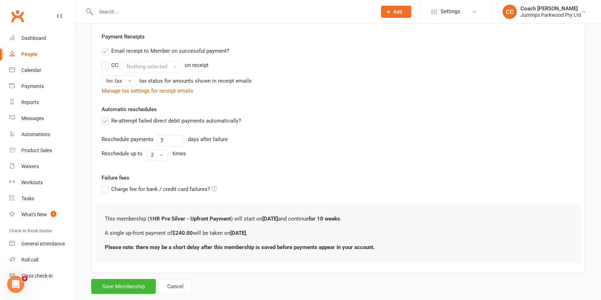
scroll to position [145, 0]
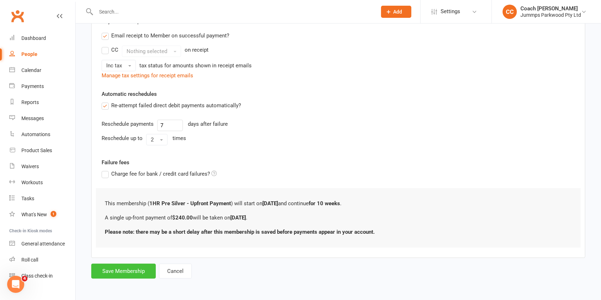
click at [142, 268] on button "Save Membership" at bounding box center [123, 271] width 65 height 15
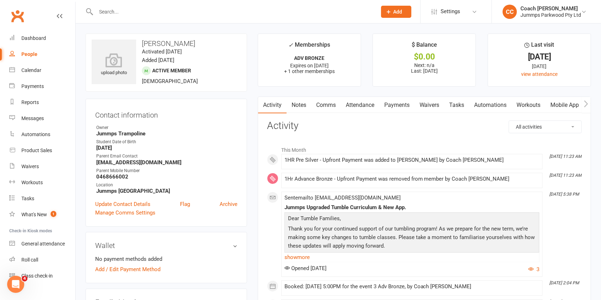
click at [368, 105] on link "Attendance" at bounding box center [360, 105] width 39 height 16
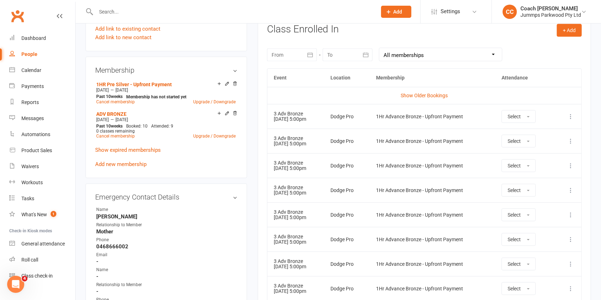
scroll to position [303, 0]
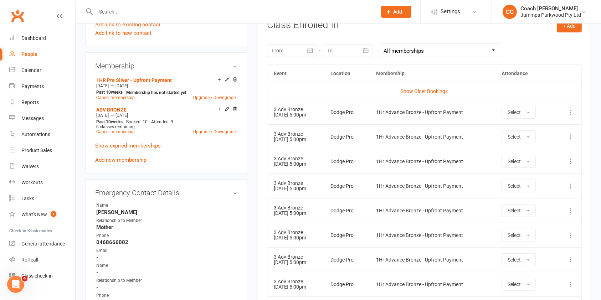
click at [573, 112] on icon at bounding box center [570, 112] width 7 height 7
click at [544, 156] on link "Remove booking" at bounding box center [539, 155] width 71 height 14
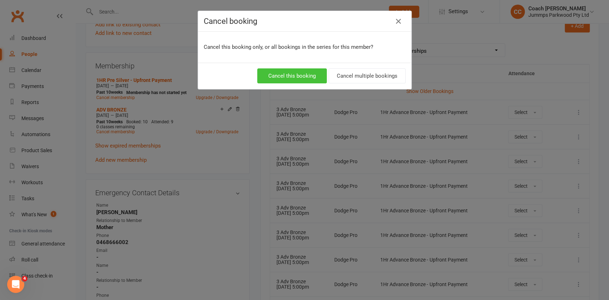
click at [297, 75] on button "Cancel this booking" at bounding box center [292, 75] width 70 height 15
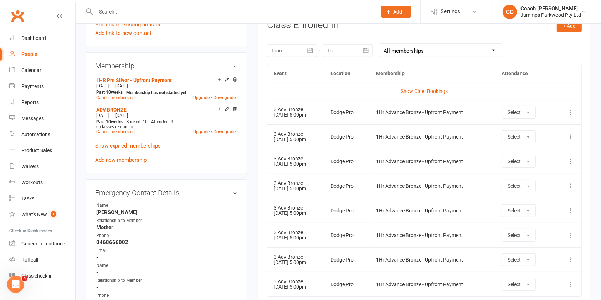
click at [570, 112] on icon at bounding box center [570, 112] width 7 height 7
click at [540, 153] on link "Remove booking" at bounding box center [539, 155] width 71 height 14
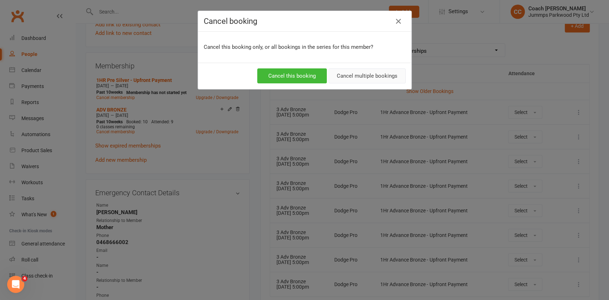
click at [375, 74] on button "Cancel multiple bookings" at bounding box center [366, 75] width 77 height 15
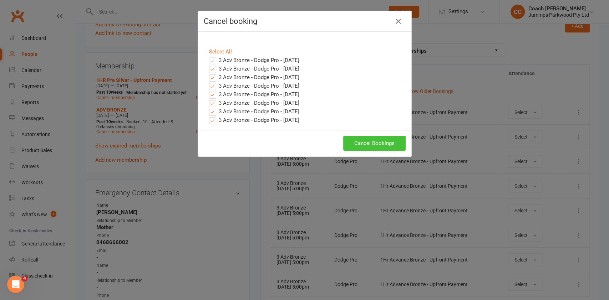
click at [378, 142] on button "Cancel Bookings" at bounding box center [374, 143] width 62 height 15
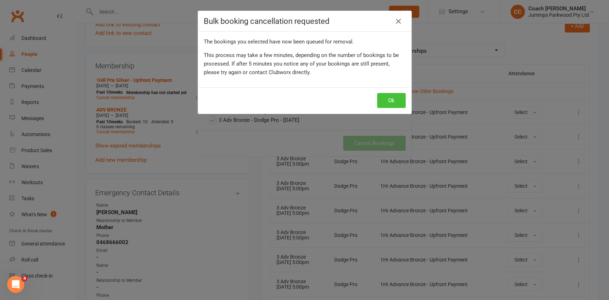
click at [385, 103] on button "Ok" at bounding box center [391, 100] width 29 height 15
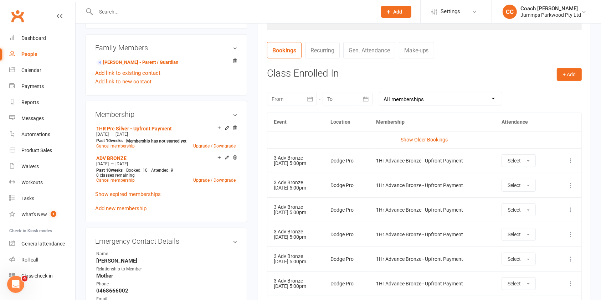
scroll to position [254, 0]
click at [571, 161] on icon at bounding box center [570, 161] width 7 height 7
click at [537, 203] on link "Remove booking" at bounding box center [539, 204] width 71 height 14
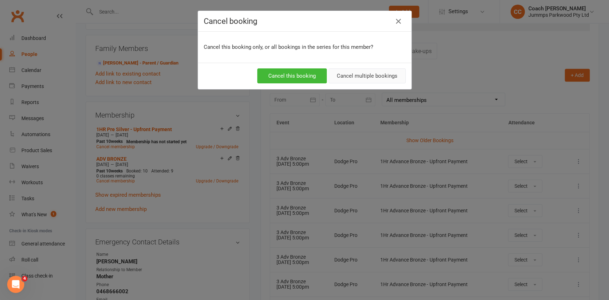
click at [372, 75] on button "Cancel multiple bookings" at bounding box center [366, 75] width 77 height 15
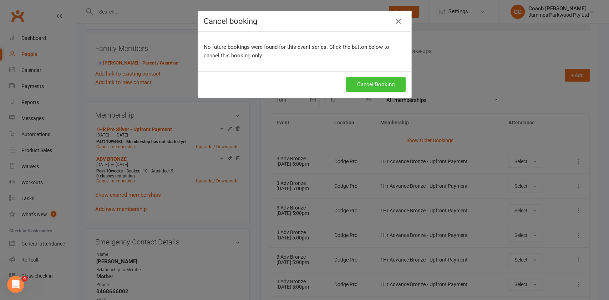
click at [381, 83] on button "Cancel Booking" at bounding box center [376, 84] width 60 height 15
click at [396, 20] on icon "button" at bounding box center [398, 21] width 9 height 9
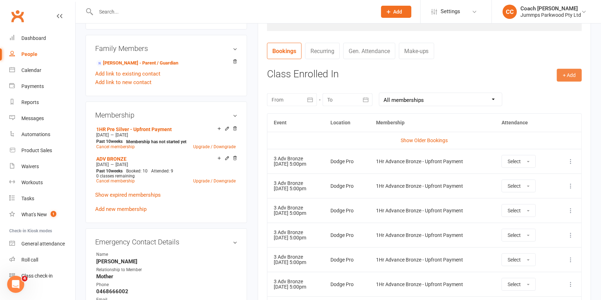
click at [577, 77] on button "+ Add" at bounding box center [569, 75] width 25 height 13
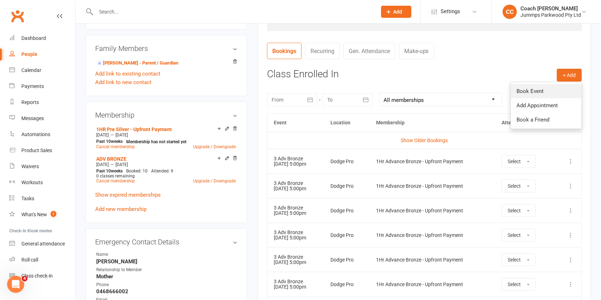
click at [534, 93] on link "Book Event" at bounding box center [546, 91] width 71 height 14
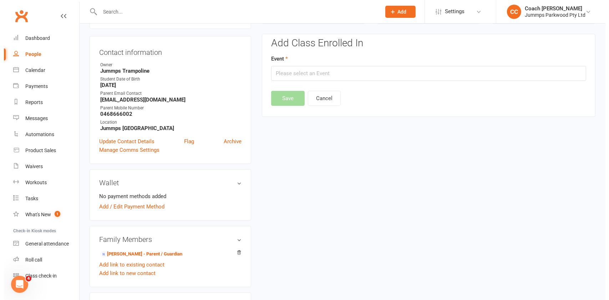
scroll to position [61, 0]
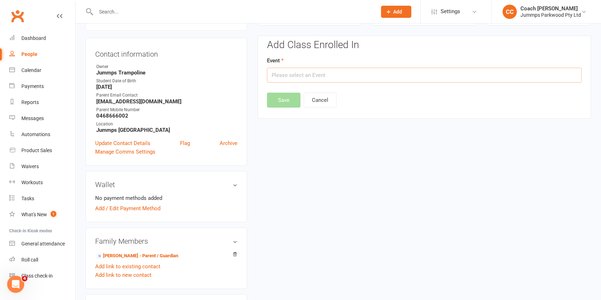
click at [433, 70] on input "text" at bounding box center [424, 75] width 315 height 15
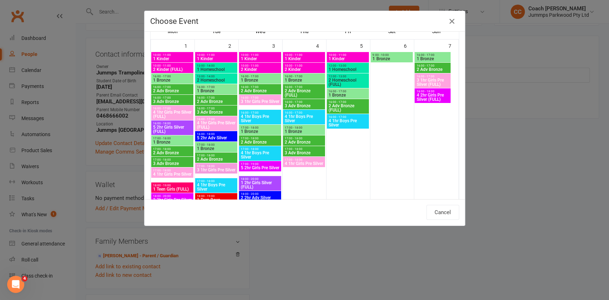
scroll to position [0, 0]
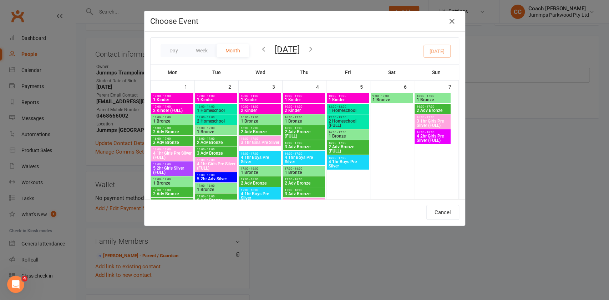
click at [315, 50] on icon "button" at bounding box center [311, 49] width 8 height 8
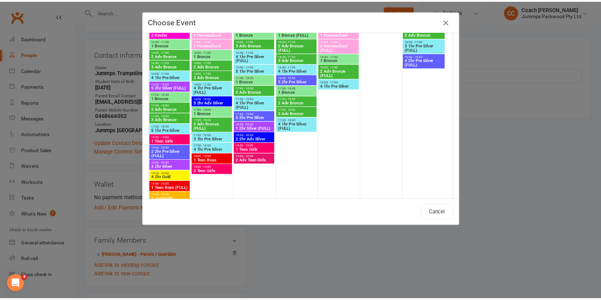
scroll to position [279, 0]
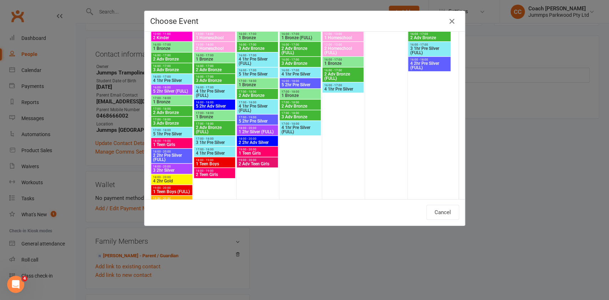
click at [173, 135] on span "5 1hr Pre Silver" at bounding box center [172, 134] width 38 height 4
type input "5 1hr Pre Silver - Oct 13, 2025 5:00:00 PM"
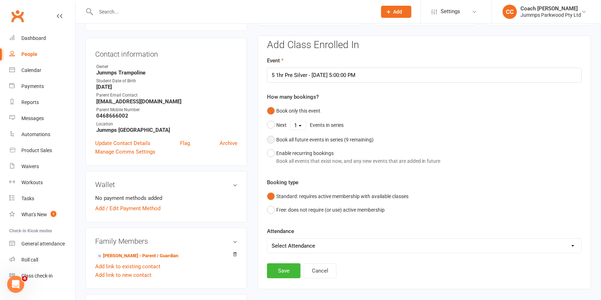
click at [328, 137] on div "Book all future events in series ( 9 remaining)" at bounding box center [324, 140] width 97 height 8
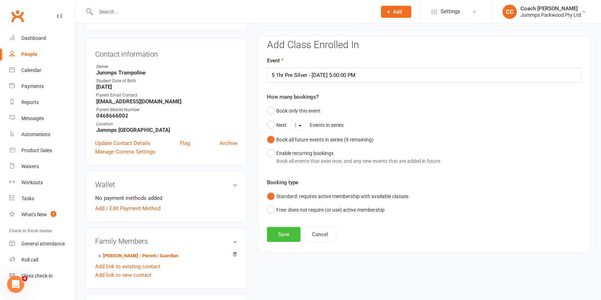
click at [288, 238] on button "Save" at bounding box center [284, 234] width 34 height 15
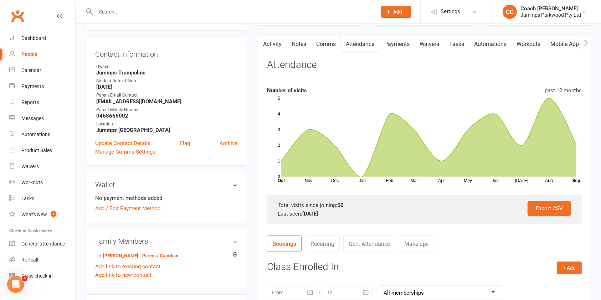
click at [208, 11] on input "text" at bounding box center [233, 12] width 278 height 10
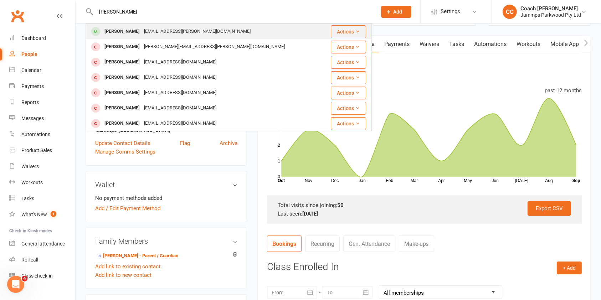
type input "emilia cummin"
click at [159, 33] on div "bec-minehan@hotmail.com" at bounding box center [197, 31] width 111 height 10
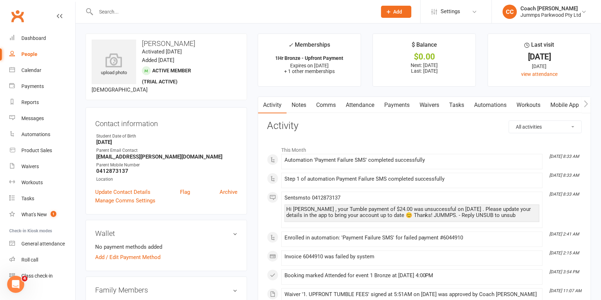
click at [400, 103] on link "Payments" at bounding box center [396, 105] width 35 height 16
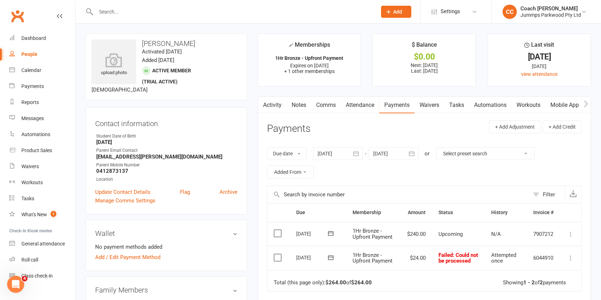
click at [197, 12] on input "text" at bounding box center [233, 12] width 278 height 10
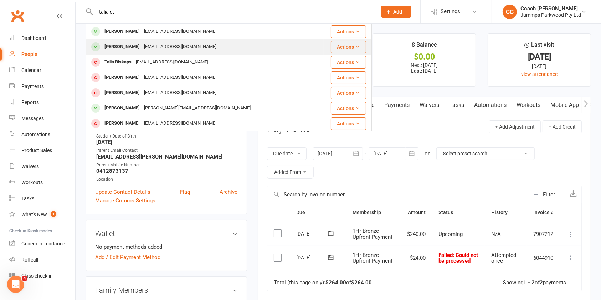
type input "talia st"
click at [151, 48] on div "tiphanie1974@gmail.com" at bounding box center [180, 47] width 77 height 10
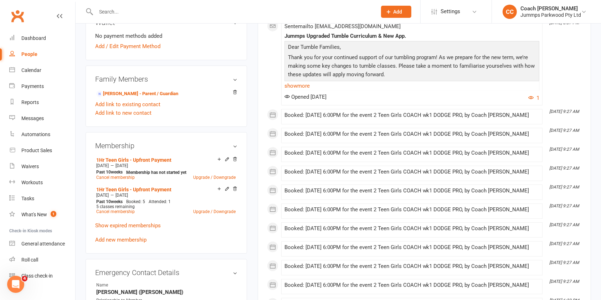
scroll to position [225, 0]
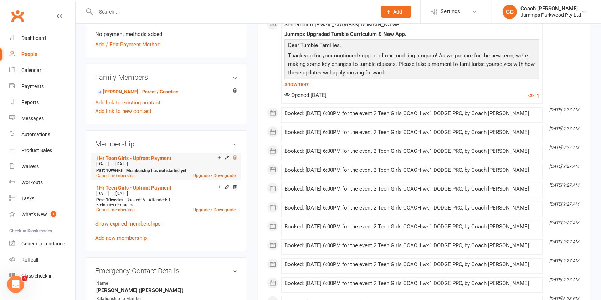
click at [235, 157] on icon at bounding box center [235, 157] width 5 height 5
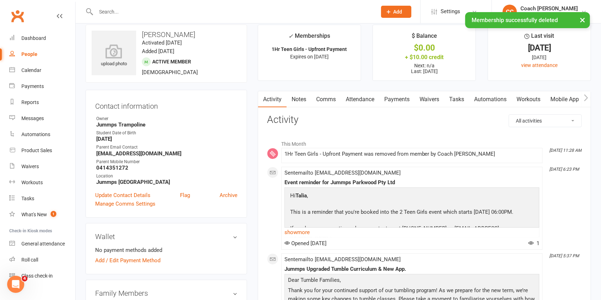
scroll to position [0, 0]
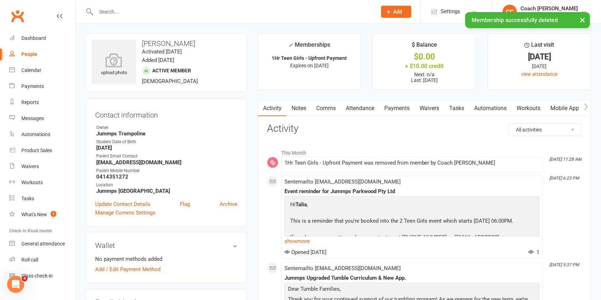
click at [359, 108] on link "Attendance" at bounding box center [360, 108] width 39 height 16
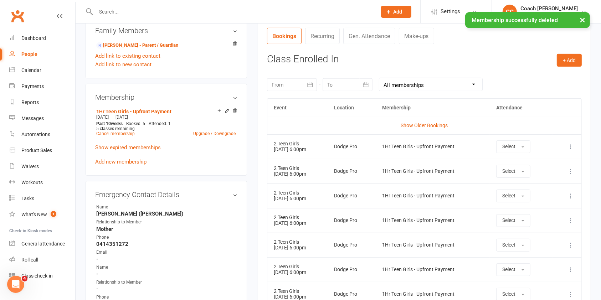
scroll to position [273, 0]
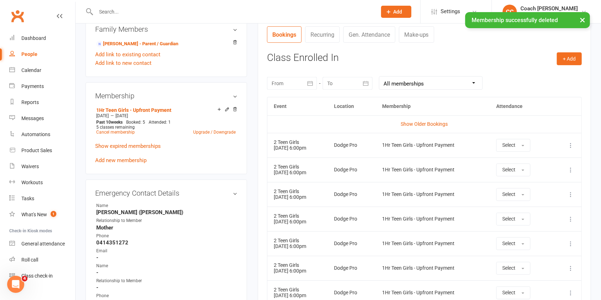
click at [572, 147] on icon at bounding box center [570, 145] width 7 height 7
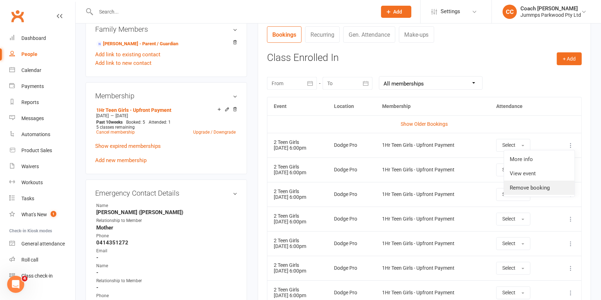
click at [542, 185] on link "Remove booking" at bounding box center [539, 188] width 71 height 14
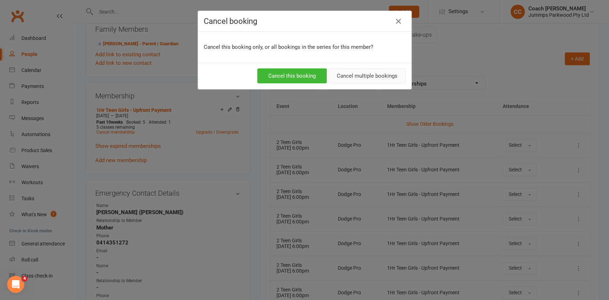
click at [369, 72] on button "Cancel multiple bookings" at bounding box center [366, 75] width 77 height 15
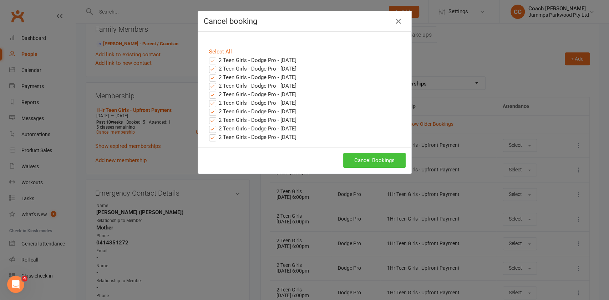
click at [377, 157] on button "Cancel Bookings" at bounding box center [374, 160] width 62 height 15
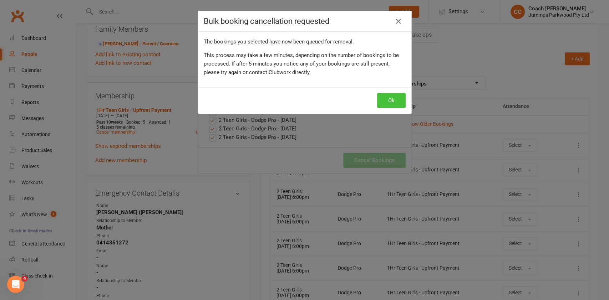
click at [387, 100] on button "Ok" at bounding box center [391, 100] width 29 height 15
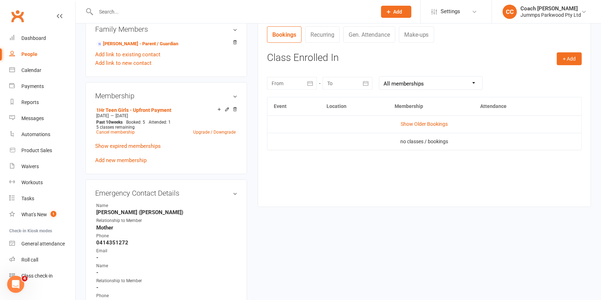
click at [112, 14] on input "text" at bounding box center [233, 12] width 278 height 10
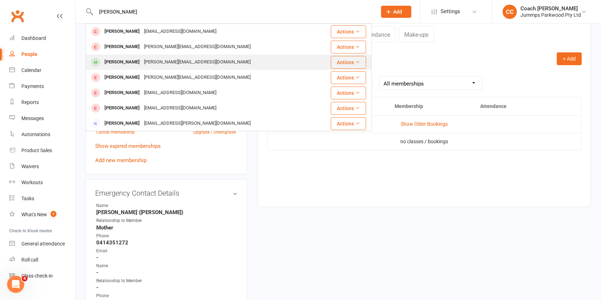
type input "brady"
click at [142, 63] on div "jess_hender@hotmail.com" at bounding box center [197, 62] width 111 height 10
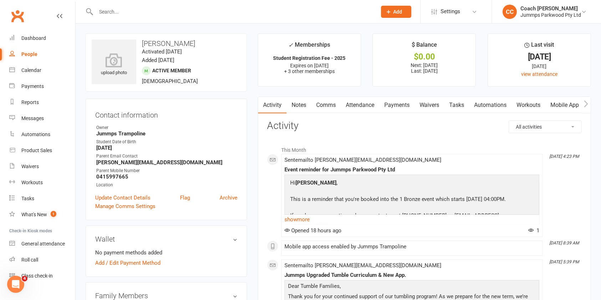
click at [363, 106] on link "Attendance" at bounding box center [360, 105] width 39 height 16
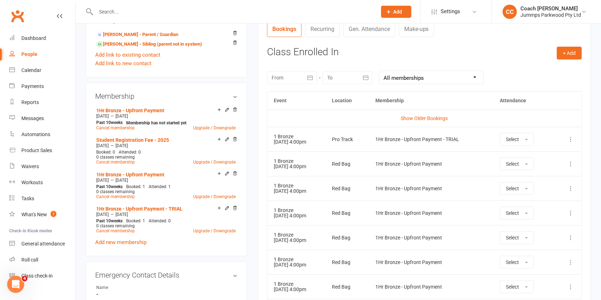
scroll to position [276, 0]
click at [573, 142] on icon at bounding box center [570, 139] width 7 height 7
click at [545, 184] on link "Remove booking" at bounding box center [539, 182] width 71 height 14
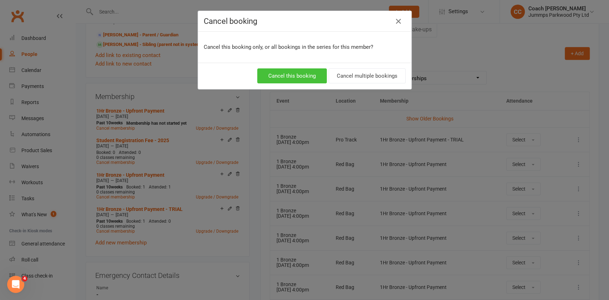
click at [288, 76] on button "Cancel this booking" at bounding box center [292, 75] width 70 height 15
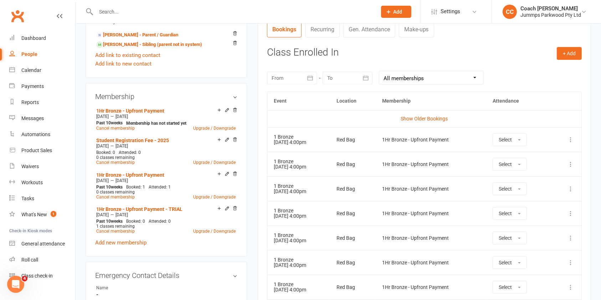
click at [571, 139] on icon at bounding box center [570, 139] width 7 height 7
click at [535, 181] on link "Remove booking" at bounding box center [539, 182] width 71 height 14
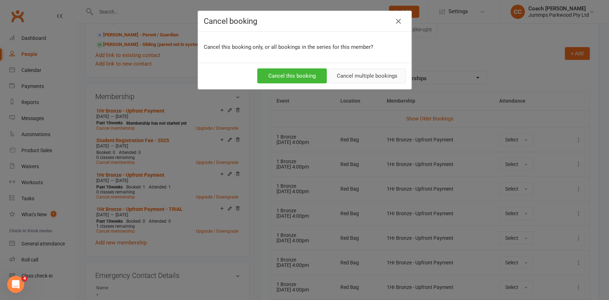
click at [369, 75] on button "Cancel multiple bookings" at bounding box center [366, 75] width 77 height 15
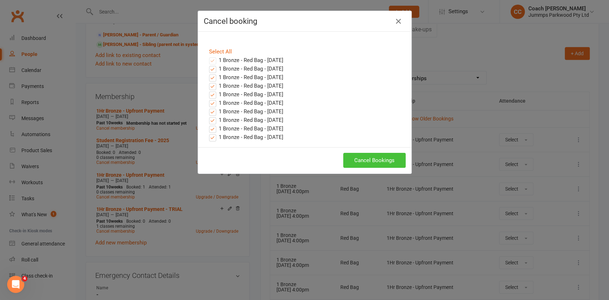
click at [376, 162] on button "Cancel Bookings" at bounding box center [374, 160] width 62 height 15
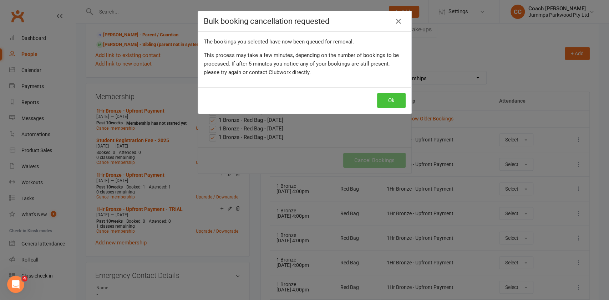
click at [389, 99] on button "Ok" at bounding box center [391, 100] width 29 height 15
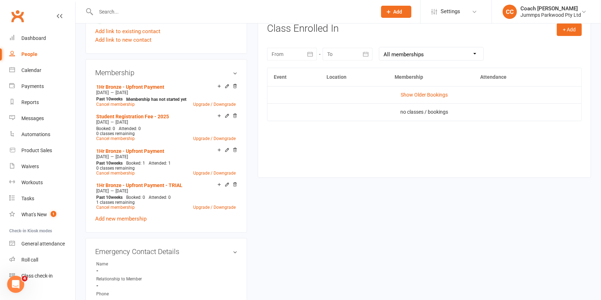
scroll to position [311, 0]
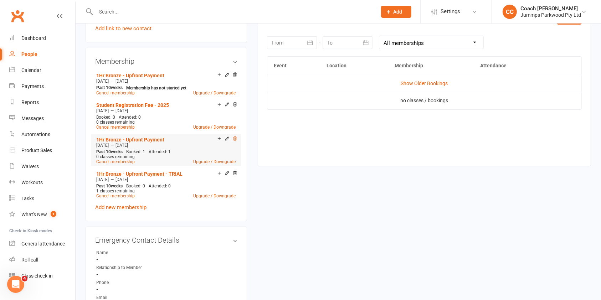
click at [235, 137] on icon at bounding box center [235, 138] width 5 height 5
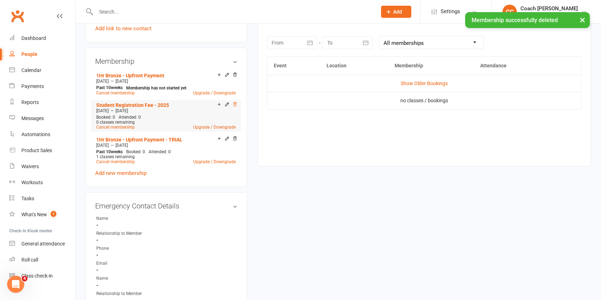
click at [236, 103] on icon at bounding box center [235, 104] width 4 height 4
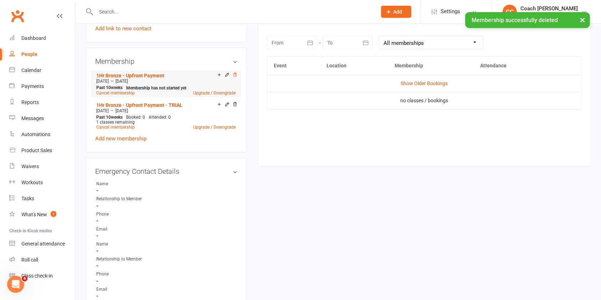
click at [235, 74] on icon at bounding box center [235, 74] width 5 height 5
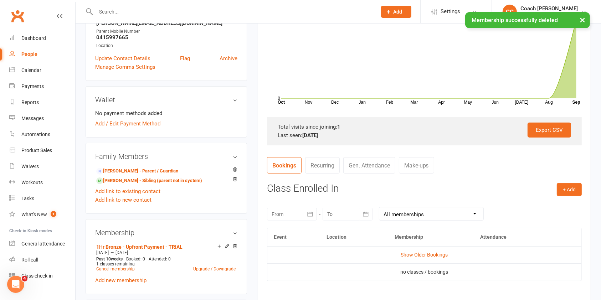
scroll to position [140, 0]
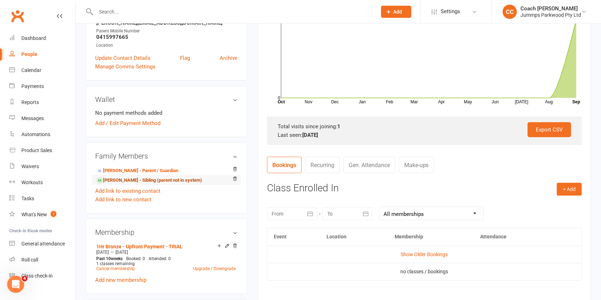
click at [166, 182] on link "Harrison Cowell - Sibling (parent not in system)" at bounding box center [149, 180] width 106 height 7
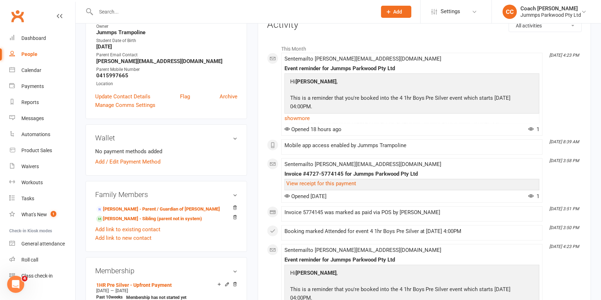
scroll to position [54, 0]
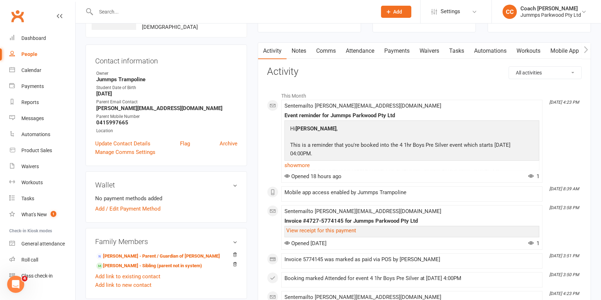
click at [361, 51] on link "Attendance" at bounding box center [360, 51] width 39 height 16
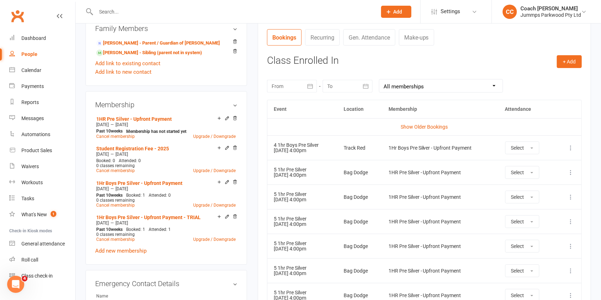
scroll to position [268, 0]
click at [573, 147] on icon at bounding box center [570, 147] width 7 height 7
click at [538, 193] on link "Remove booking" at bounding box center [539, 190] width 71 height 14
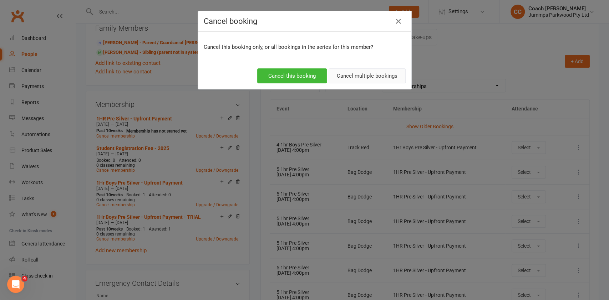
click at [369, 76] on button "Cancel multiple bookings" at bounding box center [366, 75] width 77 height 15
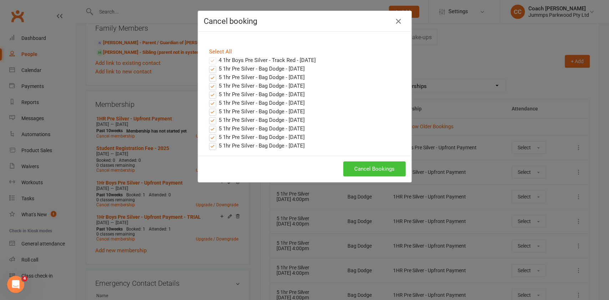
click at [382, 170] on button "Cancel Bookings" at bounding box center [374, 169] width 62 height 15
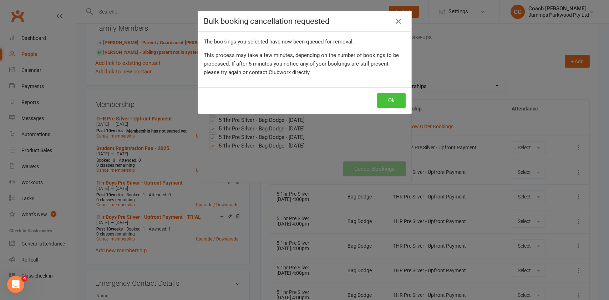
click at [390, 100] on button "Ok" at bounding box center [391, 100] width 29 height 15
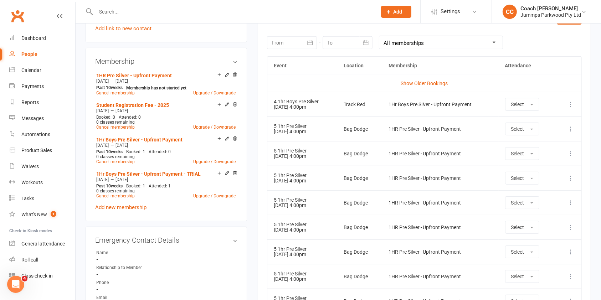
scroll to position [311, 0]
click at [237, 137] on icon at bounding box center [235, 138] width 5 height 5
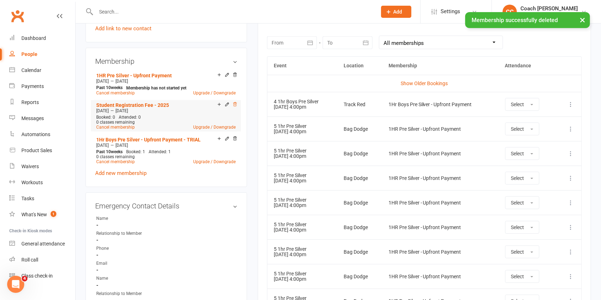
click at [236, 105] on icon at bounding box center [235, 104] width 5 height 5
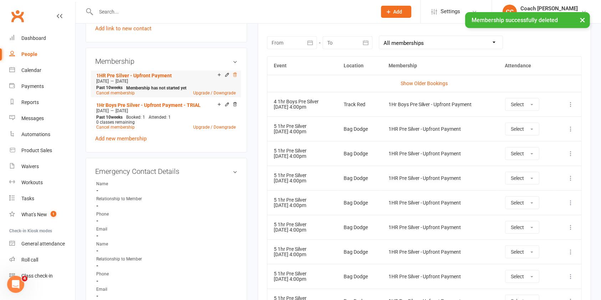
click at [235, 74] on icon at bounding box center [235, 74] width 5 height 5
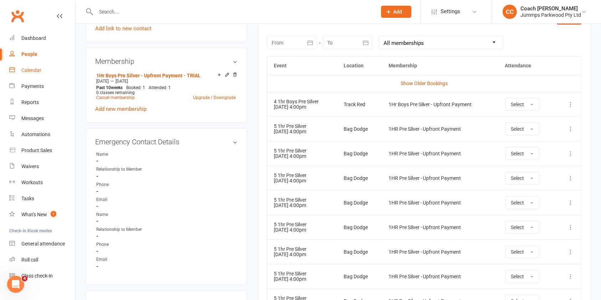
click at [37, 70] on div "Calendar" at bounding box center [31, 70] width 20 height 6
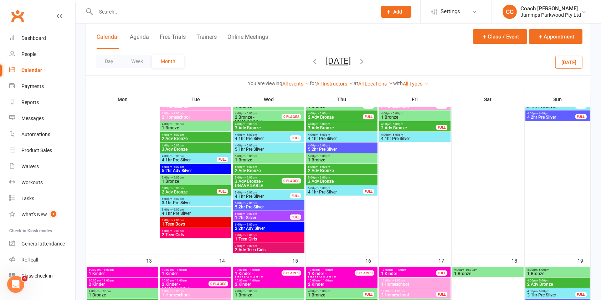
click at [311, 64] on icon "button" at bounding box center [315, 61] width 8 height 8
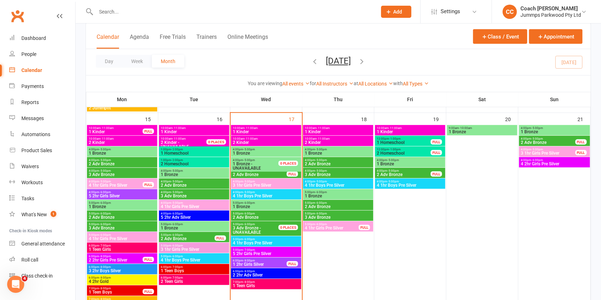
scroll to position [431, 0]
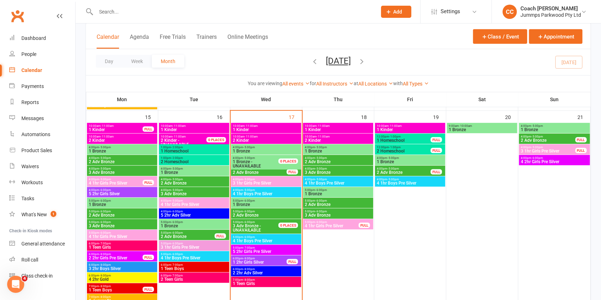
click at [283, 204] on span "1 Bronze" at bounding box center [266, 205] width 67 height 4
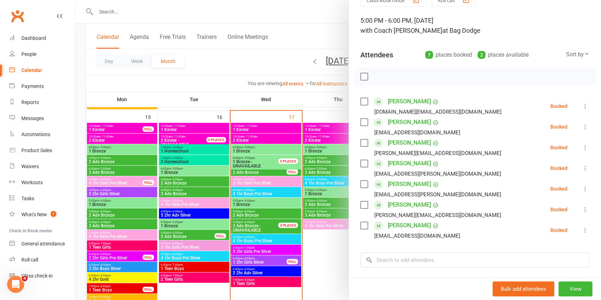
scroll to position [36, 0]
click at [256, 212] on div at bounding box center [339, 150] width 526 height 300
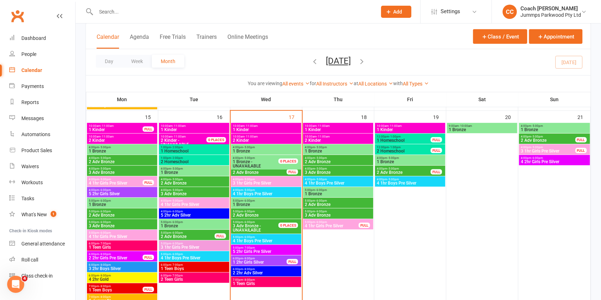
click at [252, 216] on span "2 Adv Bronze" at bounding box center [266, 215] width 67 height 4
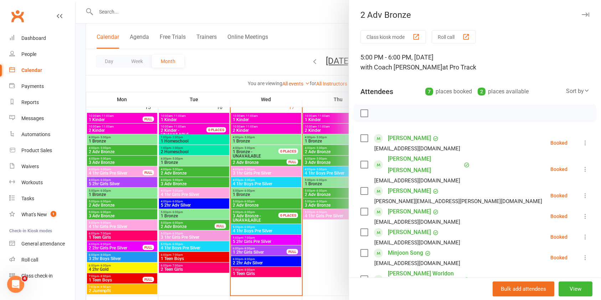
scroll to position [444, 0]
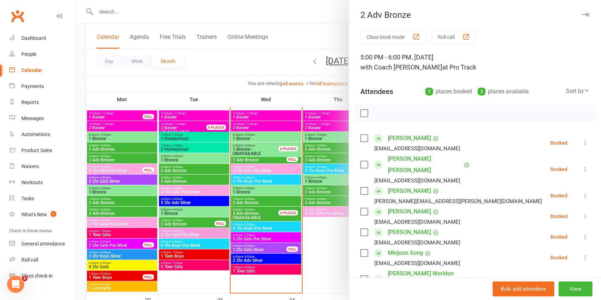
click at [243, 229] on div at bounding box center [339, 150] width 526 height 300
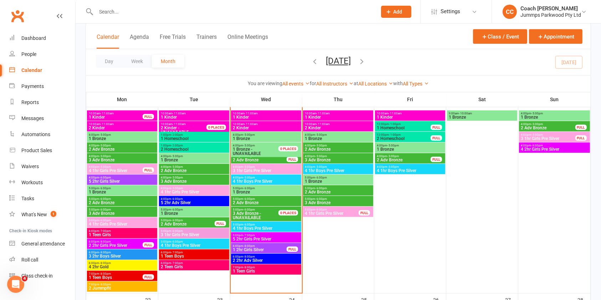
click at [248, 228] on span "4 1hr Boys Pre Silver" at bounding box center [266, 228] width 67 height 4
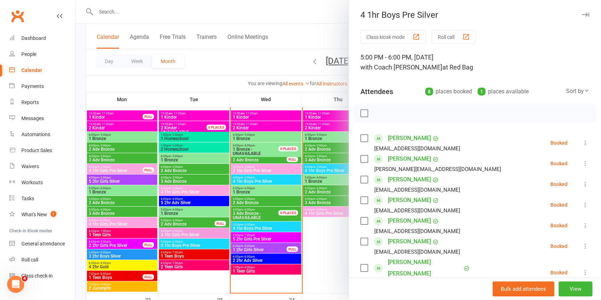
click at [245, 192] on div at bounding box center [339, 150] width 526 height 300
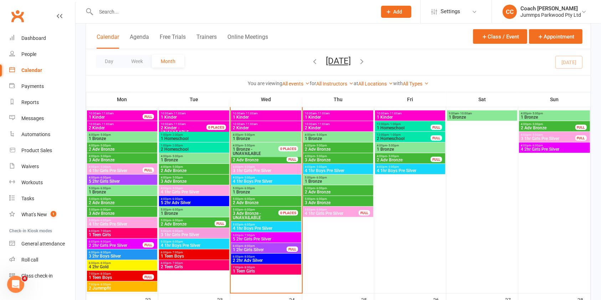
click at [248, 193] on span "1 Bronze" at bounding box center [266, 192] width 67 height 4
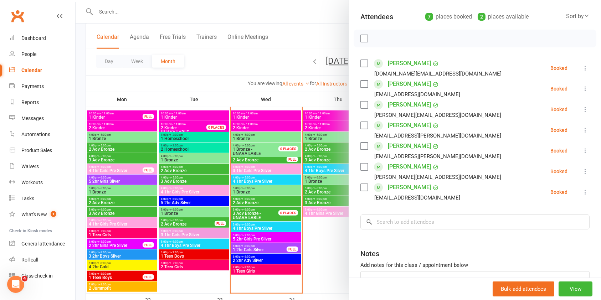
scroll to position [70, 0]
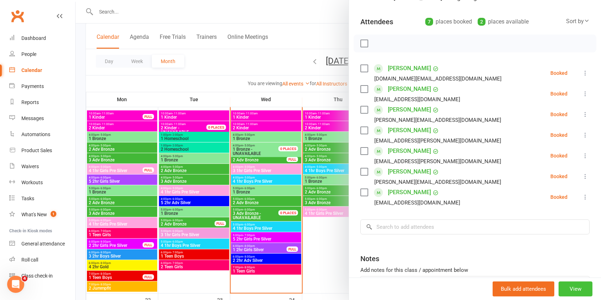
click at [561, 290] on button "View" at bounding box center [576, 289] width 34 height 15
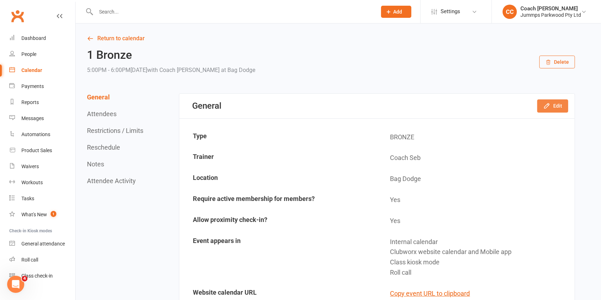
click at [560, 103] on button "Edit" at bounding box center [552, 106] width 31 height 13
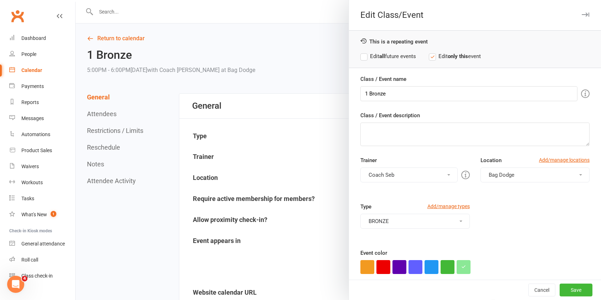
click at [422, 175] on button "Coach Seb" at bounding box center [409, 175] width 97 height 15
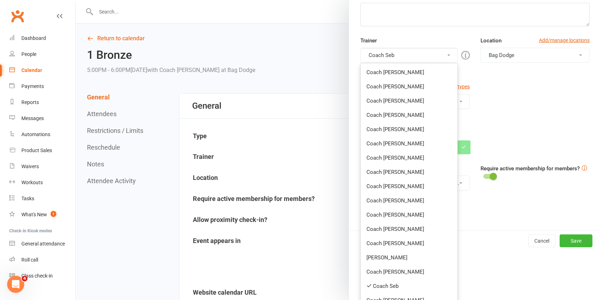
scroll to position [129, 0]
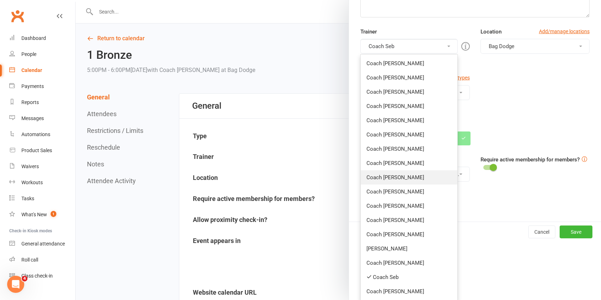
click at [390, 178] on link "Coach [PERSON_NAME]" at bounding box center [409, 177] width 96 height 14
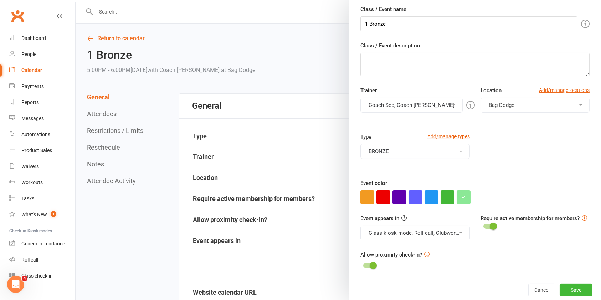
scroll to position [0, 0]
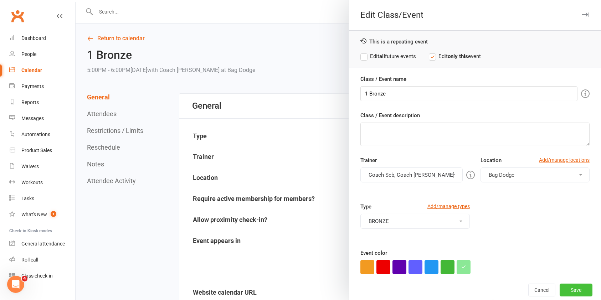
click at [563, 291] on button "Save" at bounding box center [576, 290] width 33 height 13
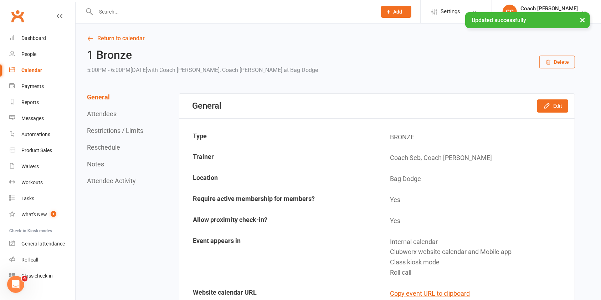
click at [585, 23] on button "×" at bounding box center [582, 19] width 13 height 15
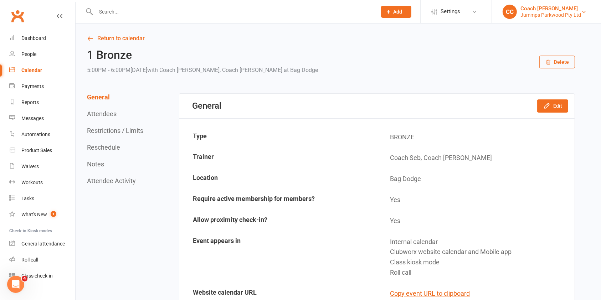
click at [556, 12] on div "Jummps Parkwood Pty Ltd" at bounding box center [551, 15] width 61 height 6
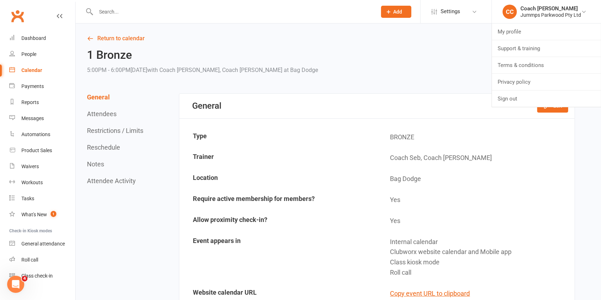
click at [453, 68] on div "1 Bronze 5:00PM - 6:00PM, Wednesday September 17, 2025 with Coach Seb, Coach Co…" at bounding box center [331, 62] width 488 height 26
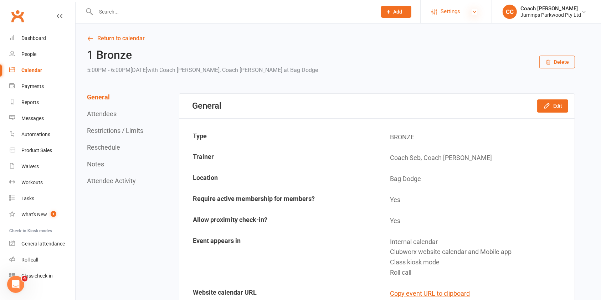
click at [474, 11] on icon at bounding box center [475, 12] width 6 height 6
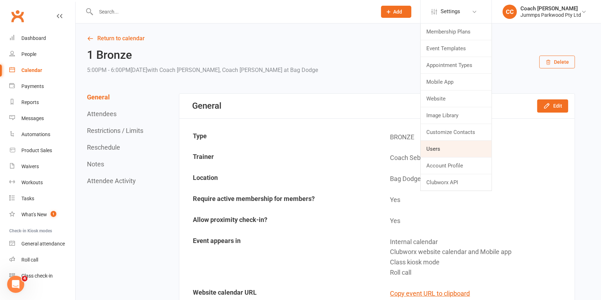
click at [443, 151] on link "Users" at bounding box center [456, 149] width 71 height 16
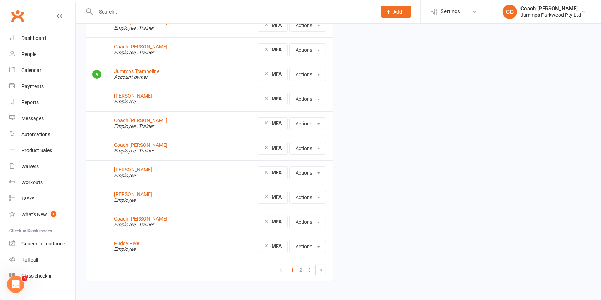
scroll to position [74, 0]
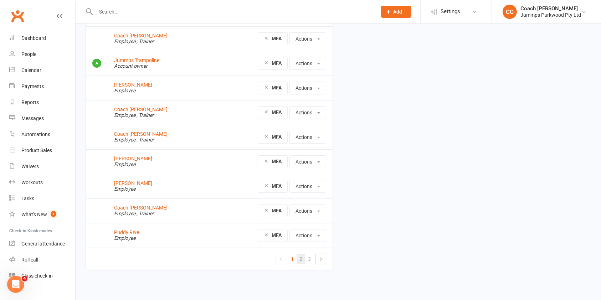
click at [300, 261] on link "2" at bounding box center [301, 259] width 9 height 10
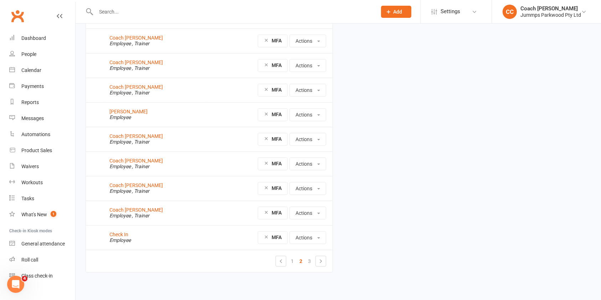
scroll to position [74, 0]
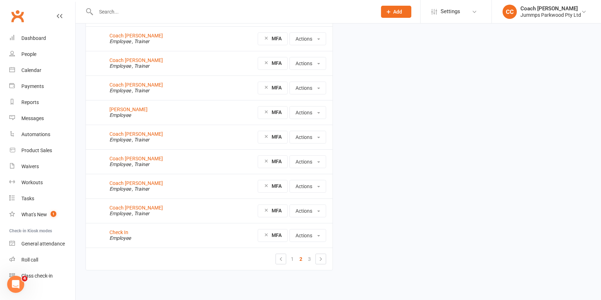
click at [301, 263] on link "2" at bounding box center [301, 259] width 9 height 10
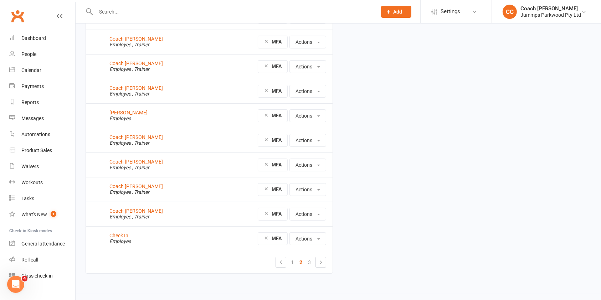
scroll to position [72, 0]
click at [310, 260] on link "3" at bounding box center [309, 261] width 9 height 10
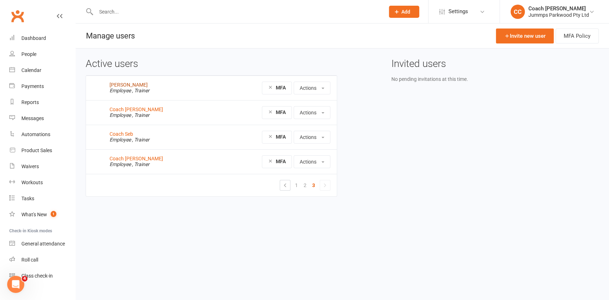
click at [141, 84] on link "[PERSON_NAME]" at bounding box center [128, 85] width 38 height 6
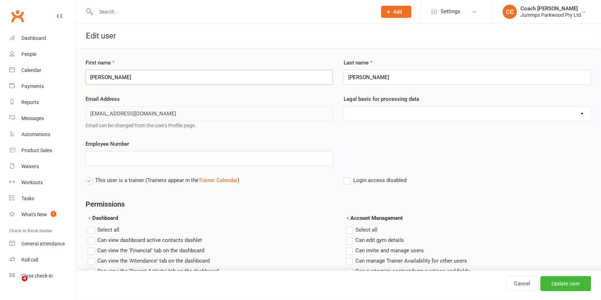
click at [191, 78] on input "Joshua" at bounding box center [210, 77] width 248 height 15
type input "J"
type input "Coach"
click at [374, 80] on input "Jenkins" at bounding box center [468, 77] width 248 height 15
type input "J"
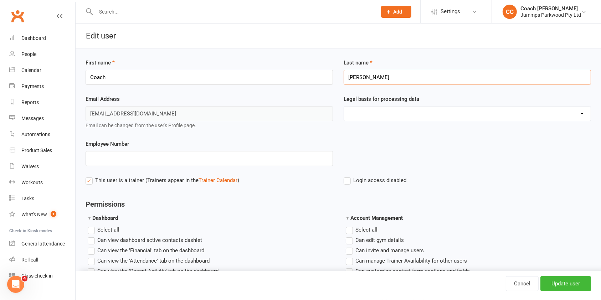
type input "Josh"
click at [569, 283] on input "Update user" at bounding box center [566, 283] width 51 height 15
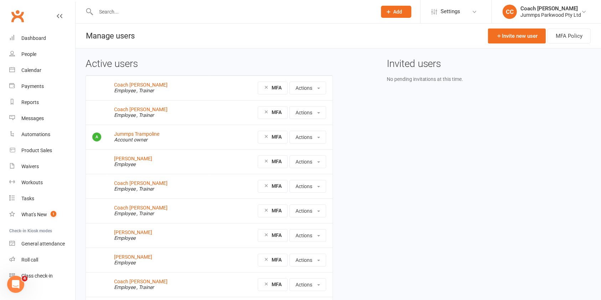
click at [110, 12] on input "text" at bounding box center [233, 12] width 278 height 10
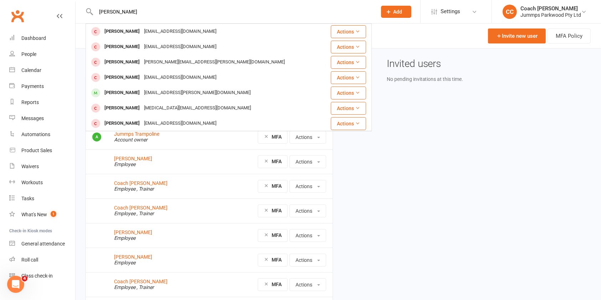
type input "emilia"
click at [37, 258] on div "Roll call" at bounding box center [29, 260] width 17 height 6
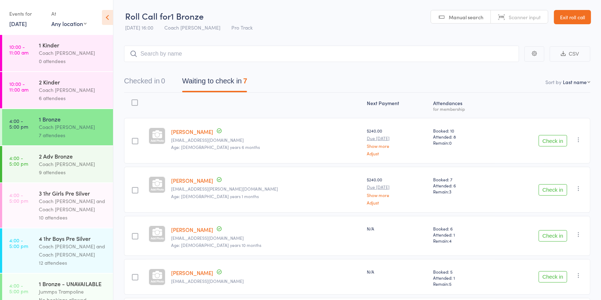
click at [56, 54] on div "Coach [PERSON_NAME]" at bounding box center [73, 53] width 68 height 8
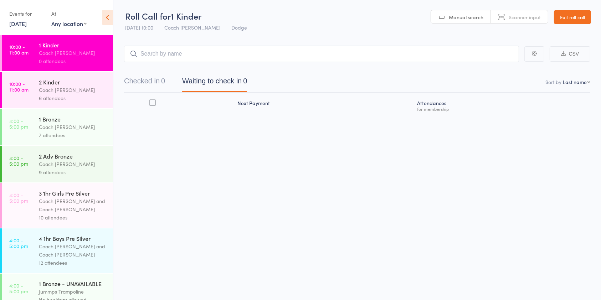
click at [54, 89] on div "Coach [PERSON_NAME]" at bounding box center [73, 90] width 68 height 8
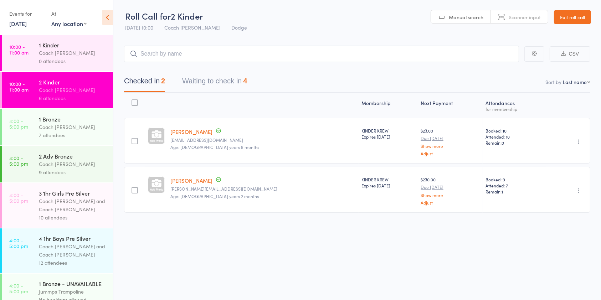
click at [65, 52] on div "Coach [PERSON_NAME]" at bounding box center [73, 53] width 68 height 8
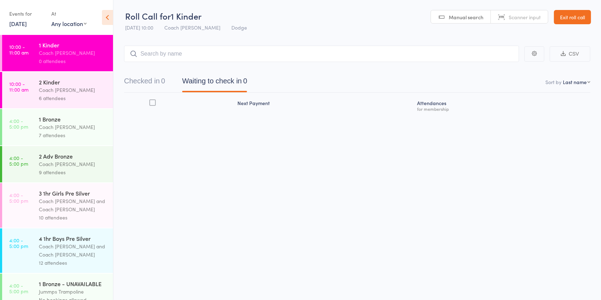
click at [575, 14] on link "Exit roll call" at bounding box center [572, 17] width 37 height 14
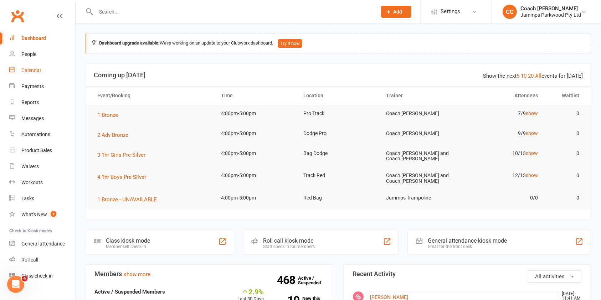
click at [38, 77] on link "Calendar" at bounding box center [42, 70] width 66 height 16
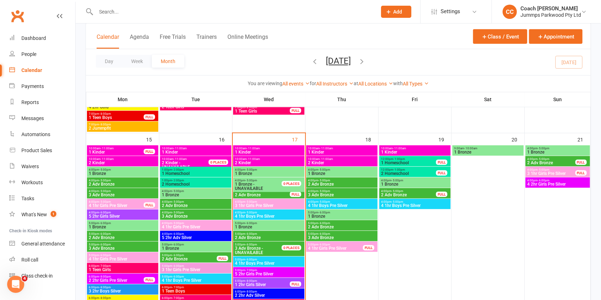
scroll to position [411, 0]
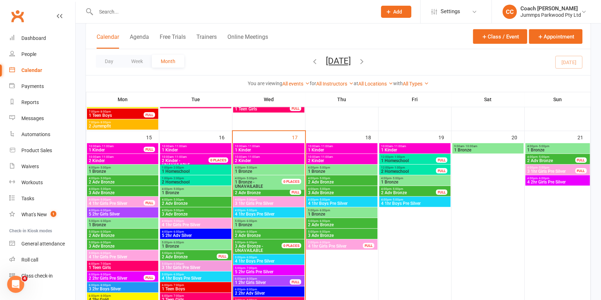
click at [282, 148] on span "1 Kinder" at bounding box center [269, 150] width 68 height 4
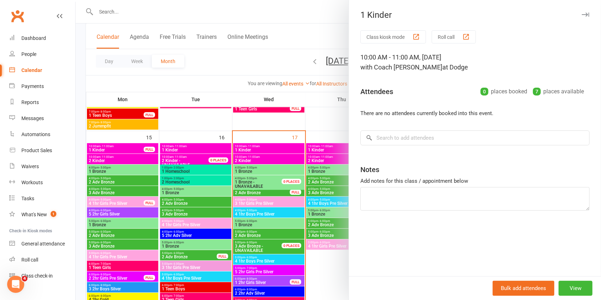
click at [277, 160] on div at bounding box center [339, 150] width 526 height 300
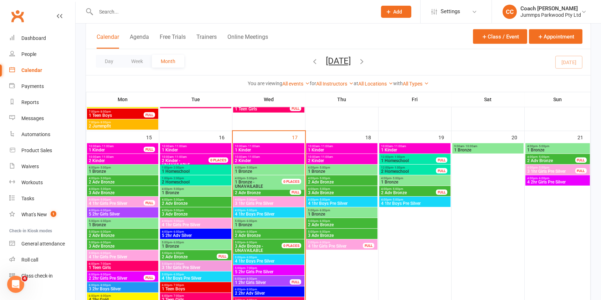
click at [286, 162] on span "2 Kinder" at bounding box center [269, 161] width 68 height 4
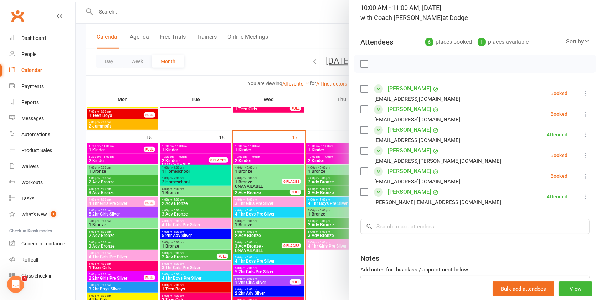
scroll to position [50, 0]
click at [582, 95] on icon at bounding box center [585, 92] width 7 height 7
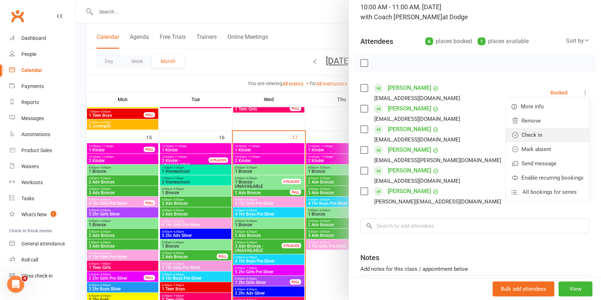
click at [527, 136] on link "Check in" at bounding box center [547, 135] width 83 height 14
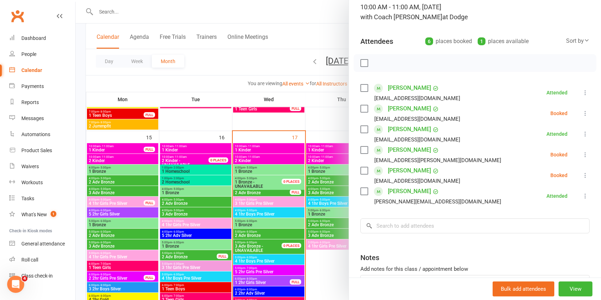
click at [582, 114] on icon at bounding box center [585, 113] width 7 height 7
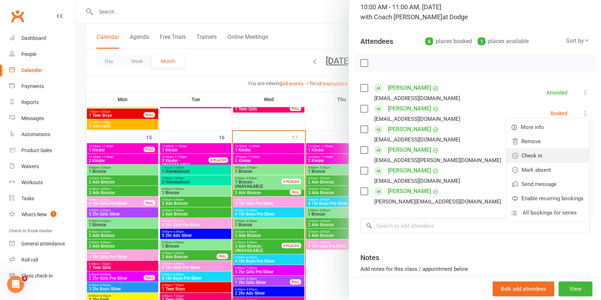
click at [525, 157] on link "Check in" at bounding box center [547, 156] width 83 height 14
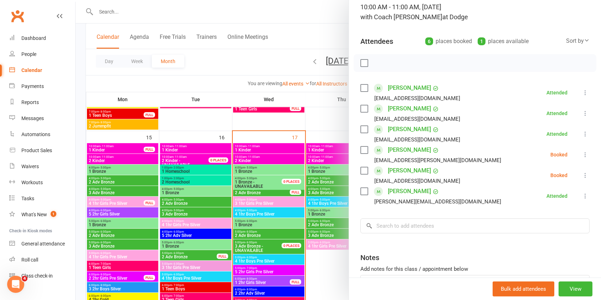
click at [582, 157] on icon at bounding box center [585, 154] width 7 height 7
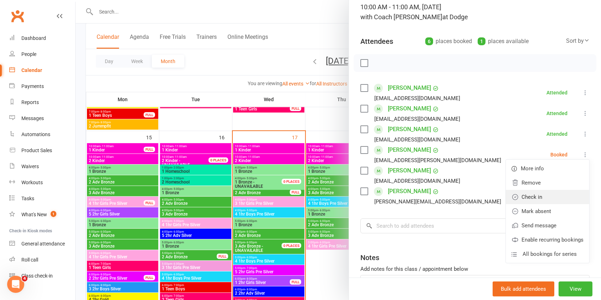
click at [522, 200] on link "Check in" at bounding box center [547, 197] width 83 height 14
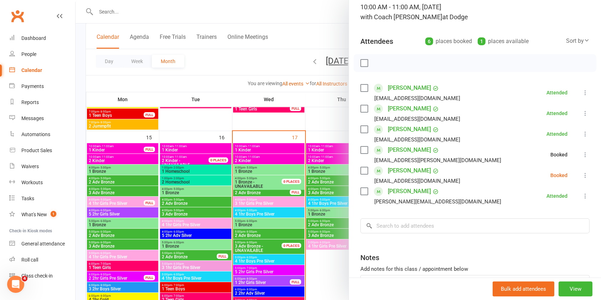
click at [582, 174] on icon at bounding box center [585, 175] width 7 height 7
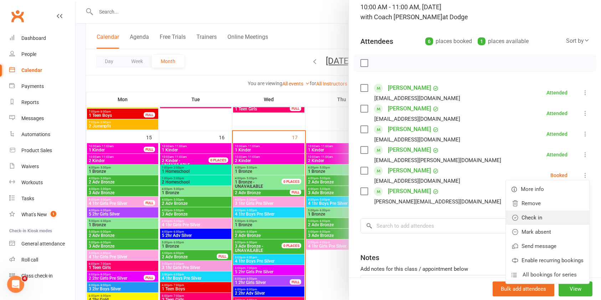
click at [525, 219] on link "Check in" at bounding box center [547, 218] width 83 height 14
